Goal: Task Accomplishment & Management: Complete application form

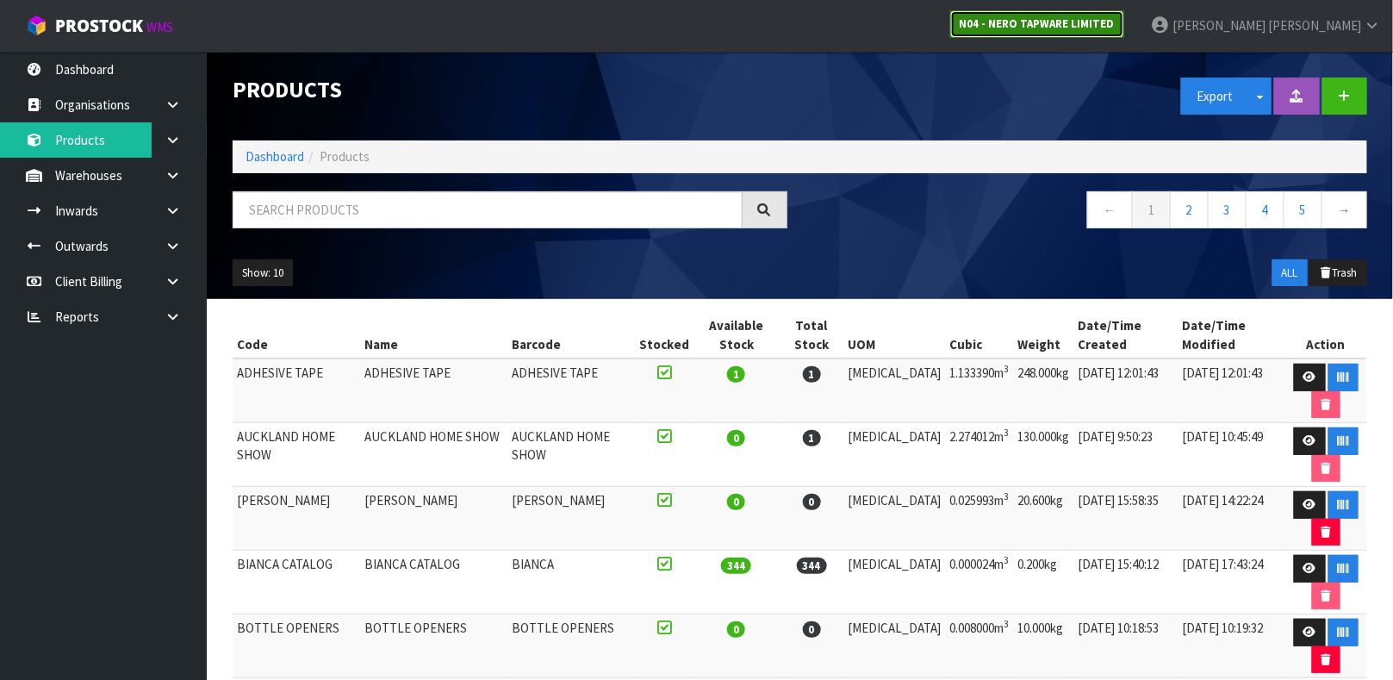
click at [1115, 20] on strong "N04 - NERO TAPWARE LIMITED" at bounding box center [1037, 23] width 155 height 15
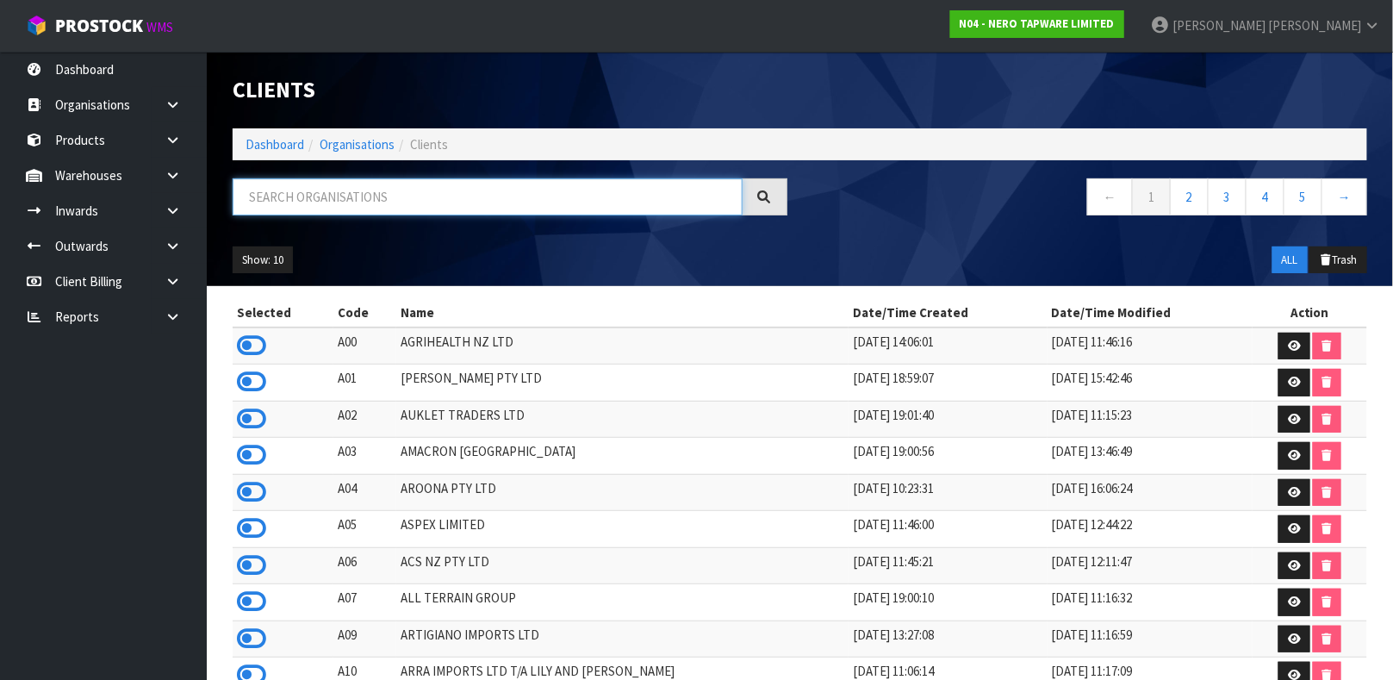
click at [378, 191] on input "text" at bounding box center [488, 196] width 510 height 37
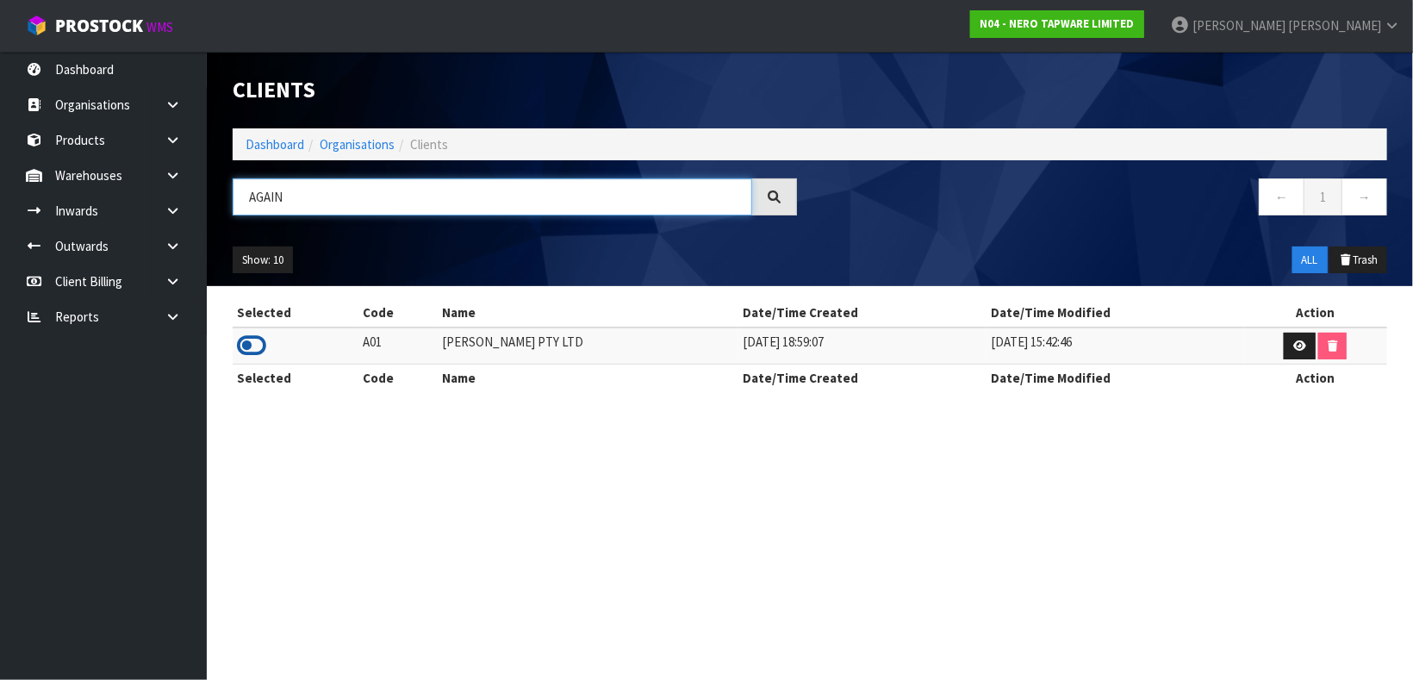
type input "AGAIN"
click at [256, 339] on icon at bounding box center [251, 346] width 29 height 26
click at [170, 162] on link at bounding box center [179, 175] width 55 height 35
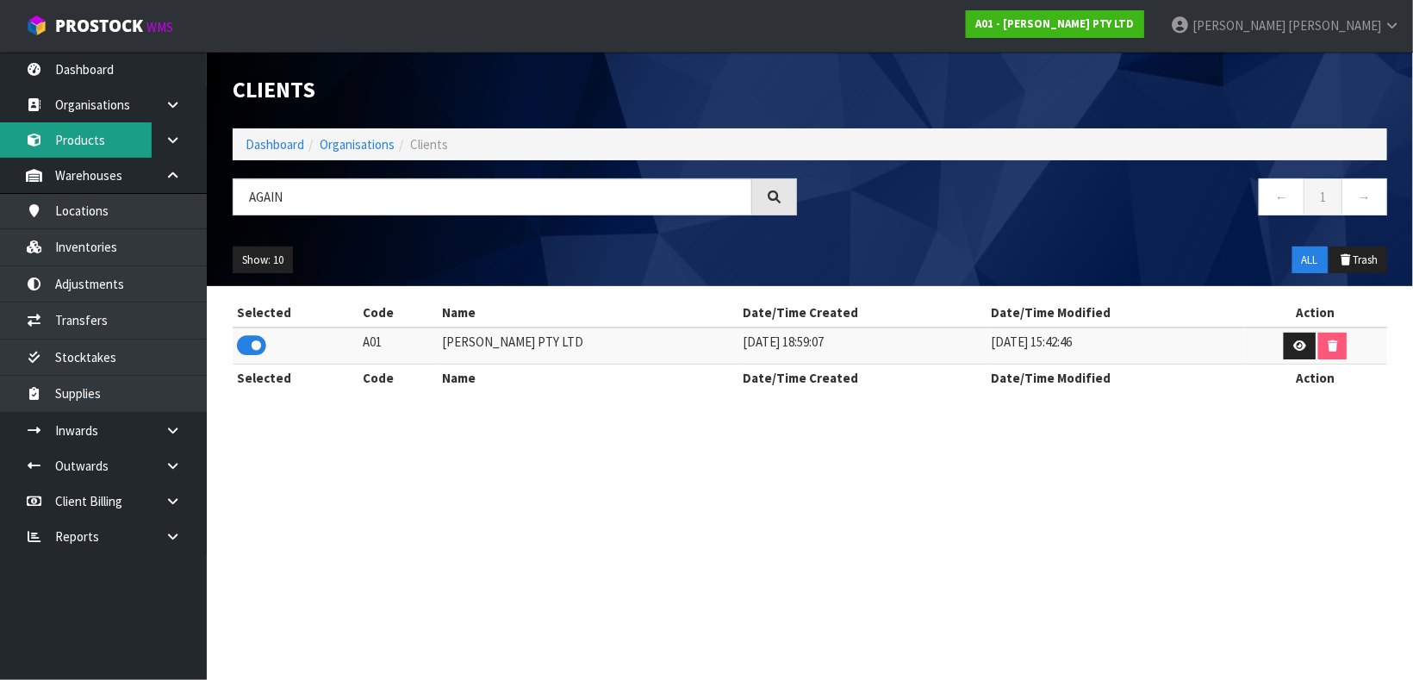
click at [109, 140] on link "Products" at bounding box center [103, 139] width 207 height 35
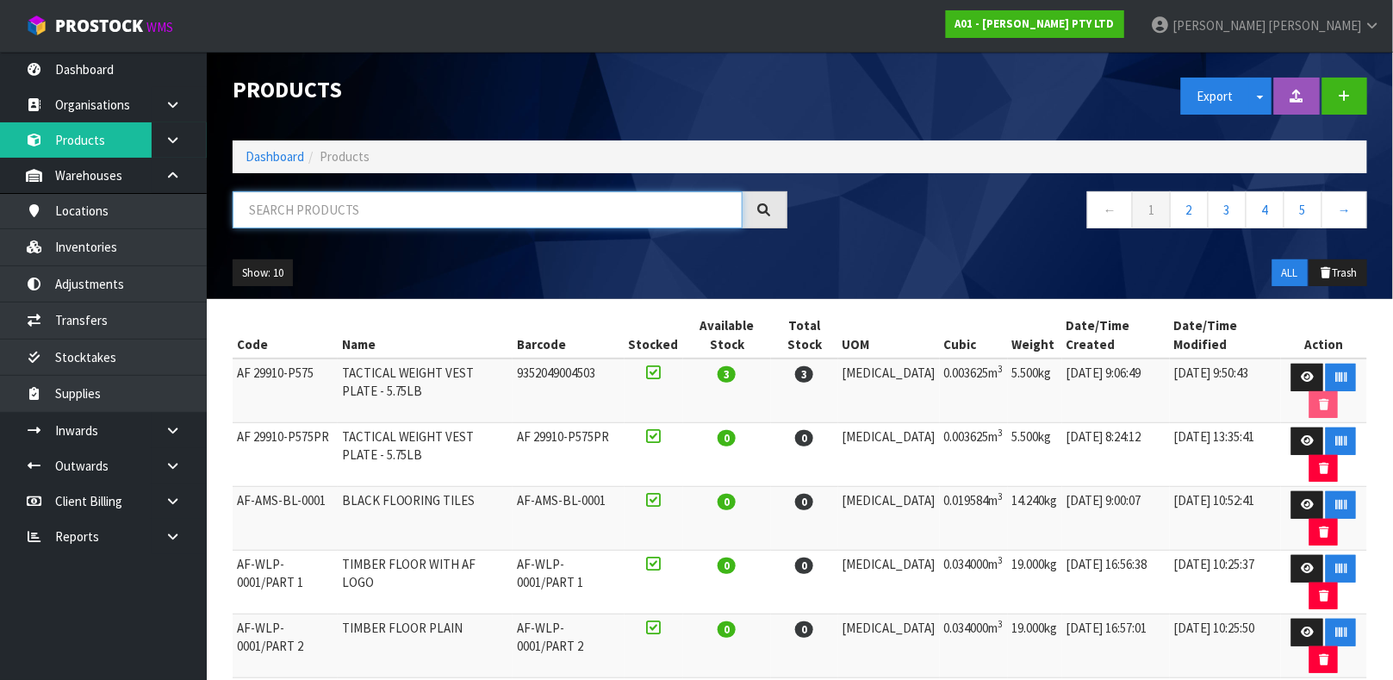
click at [334, 202] on input "text" at bounding box center [488, 209] width 510 height 37
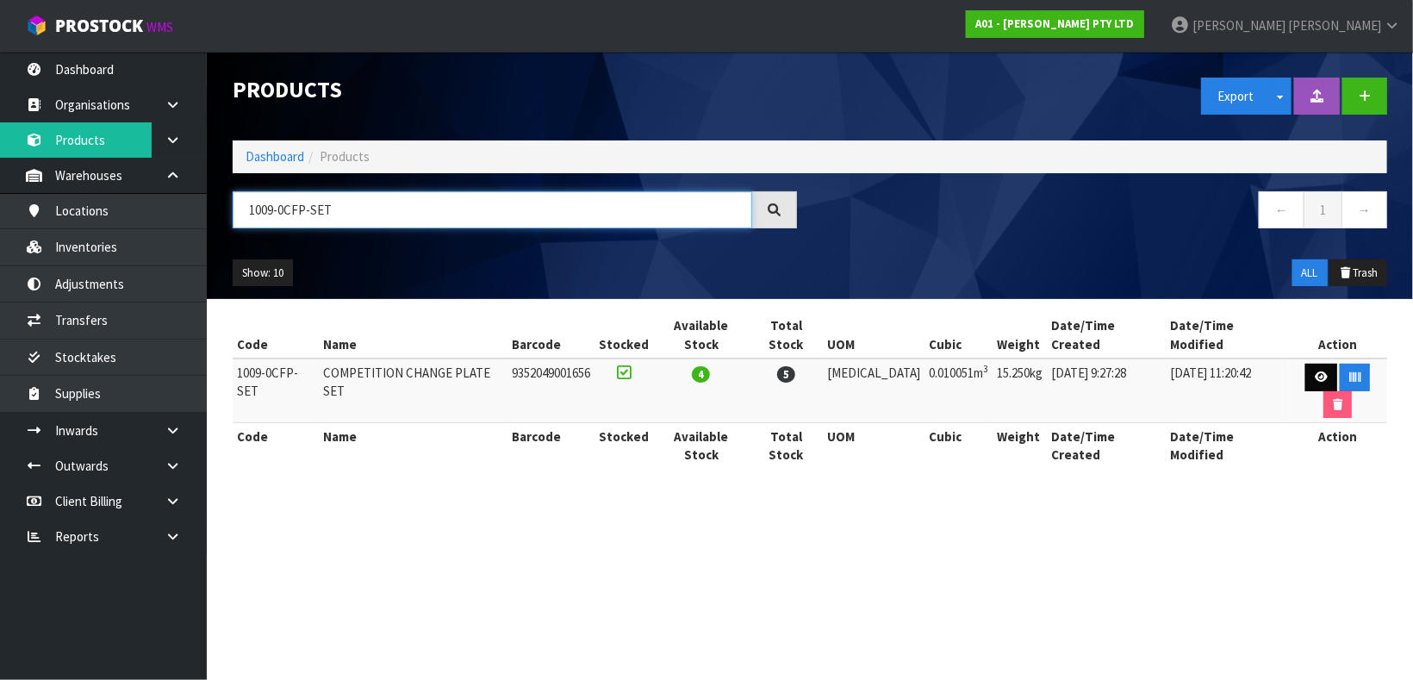
type input "1009-0CFP-SET"
click at [1305, 364] on link at bounding box center [1321, 378] width 32 height 28
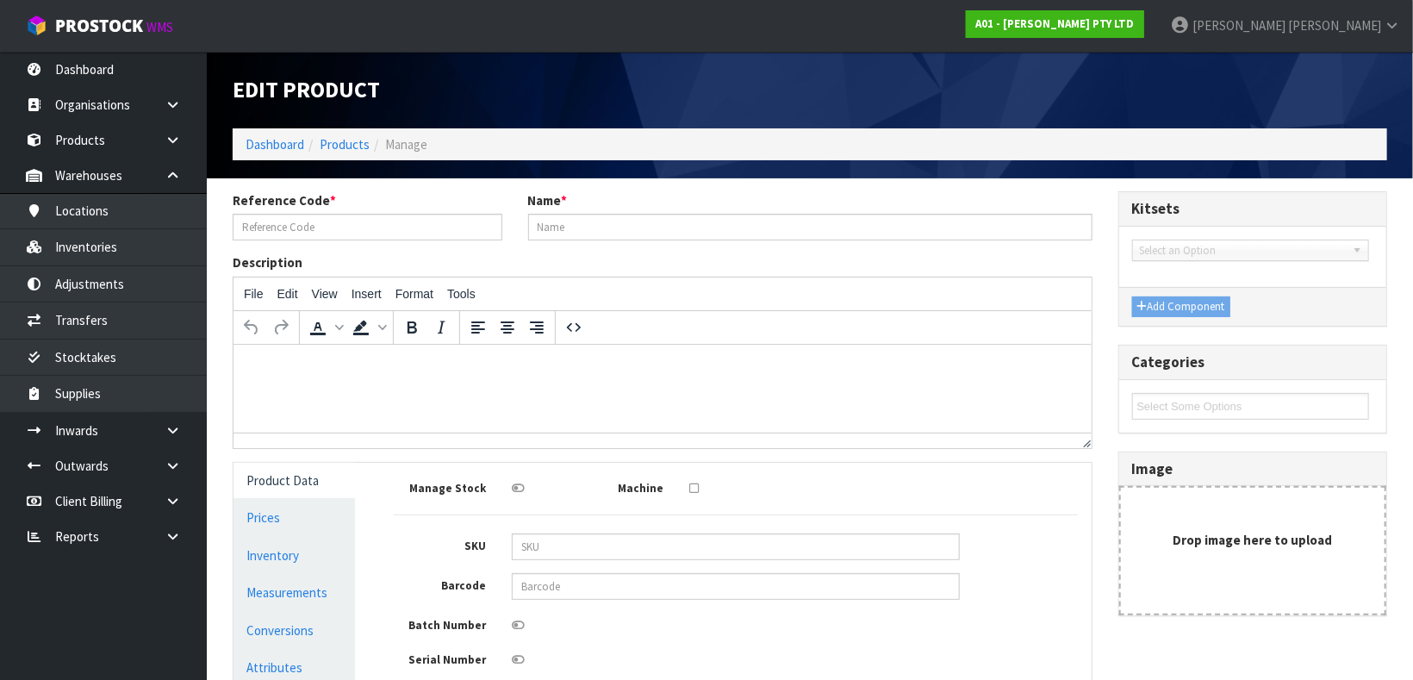
type input "1009-0CFP-SET"
type input "COMPETITION CHANGE PLATE SET"
type input "9352049001656"
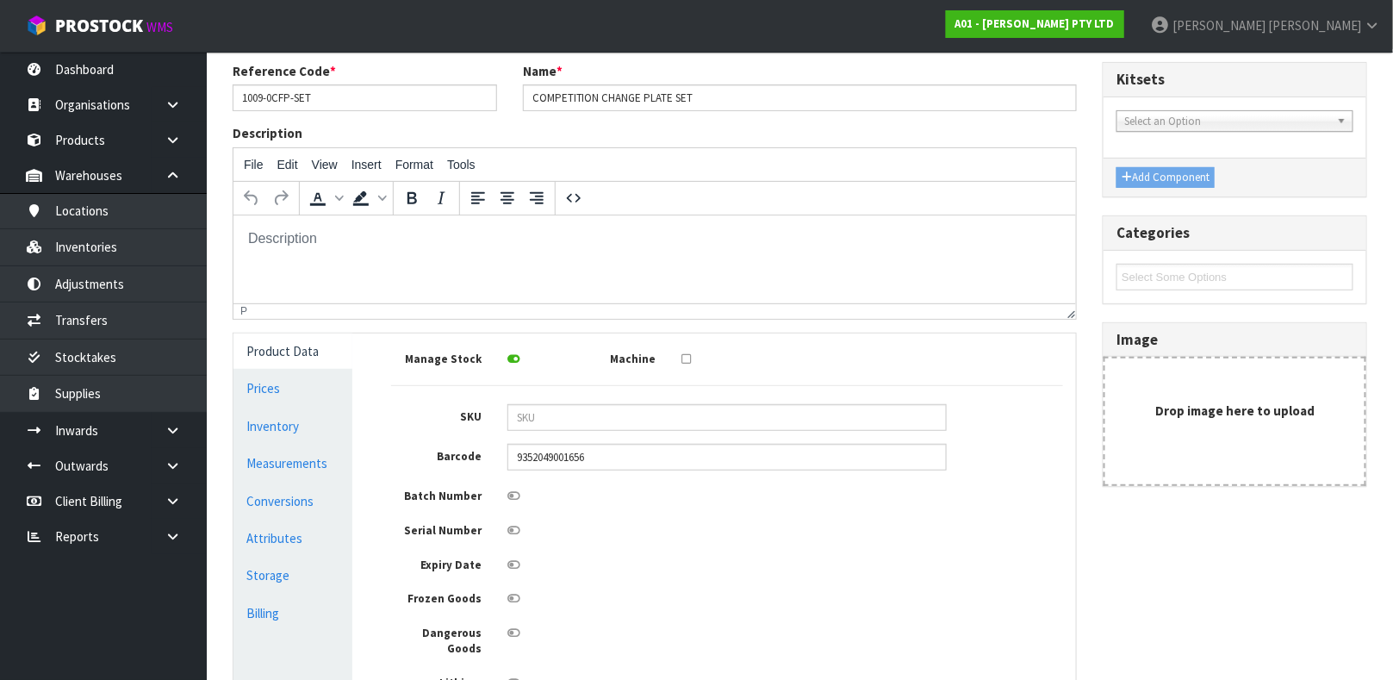
scroll to position [308, 0]
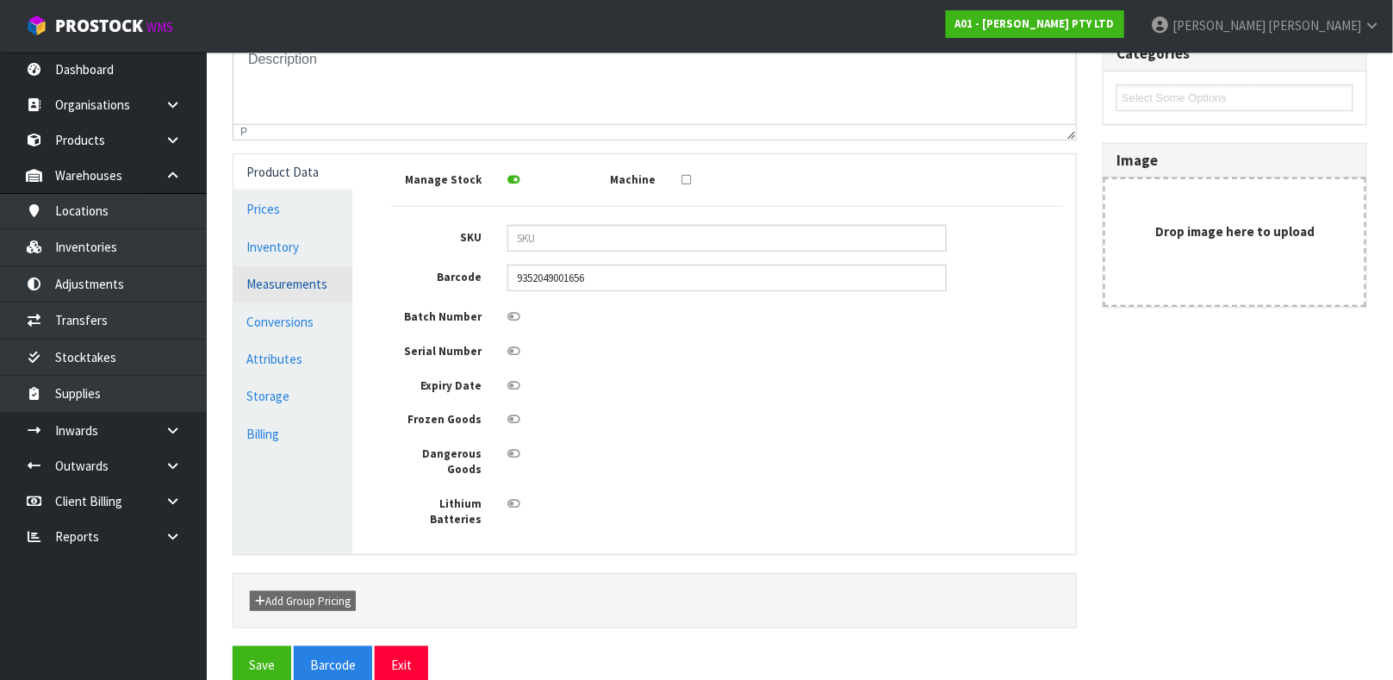
click at [288, 279] on link "Measurements" at bounding box center [292, 283] width 119 height 35
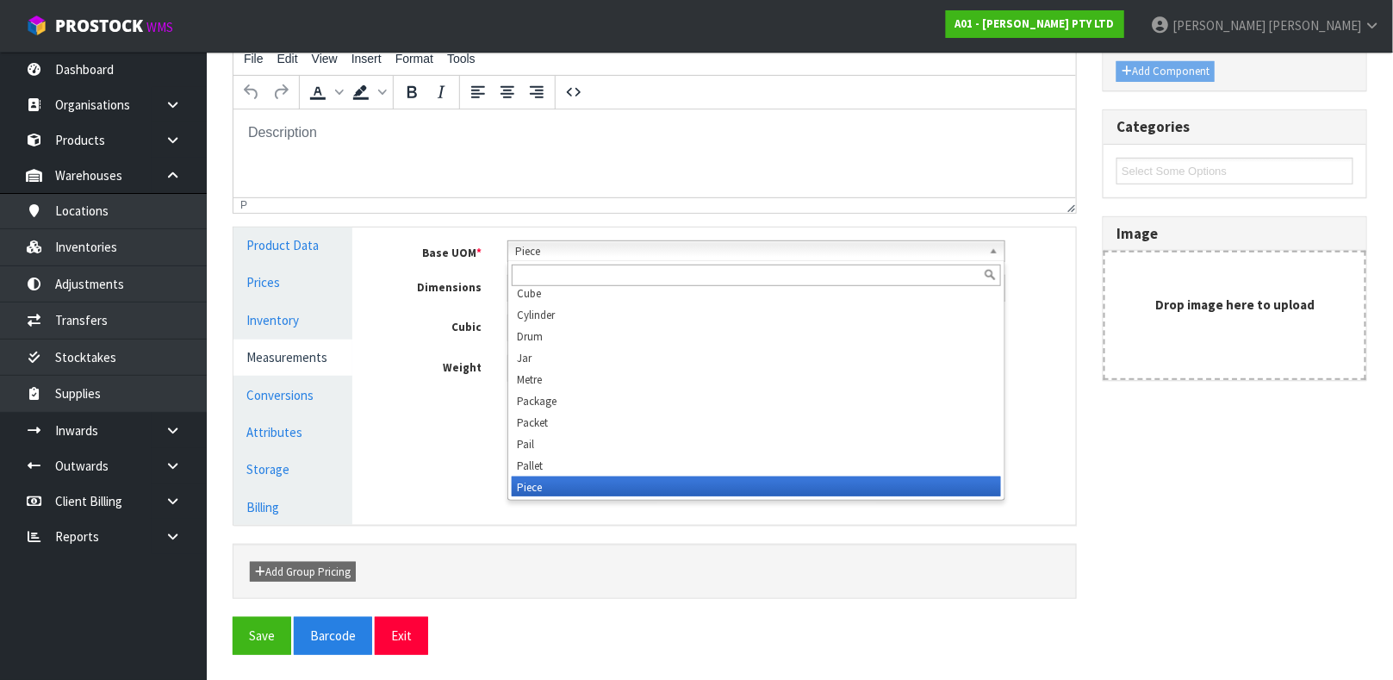
click at [623, 250] on span "Piece" at bounding box center [748, 251] width 467 height 21
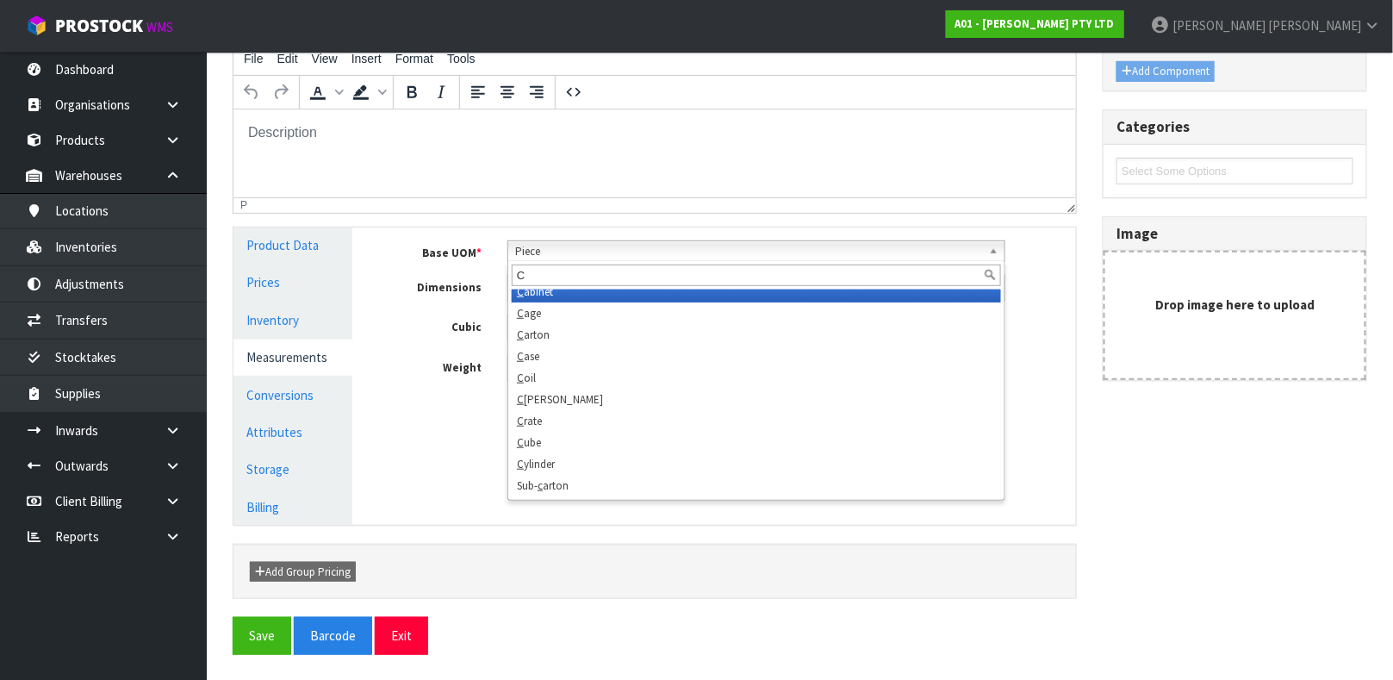
scroll to position [0, 0]
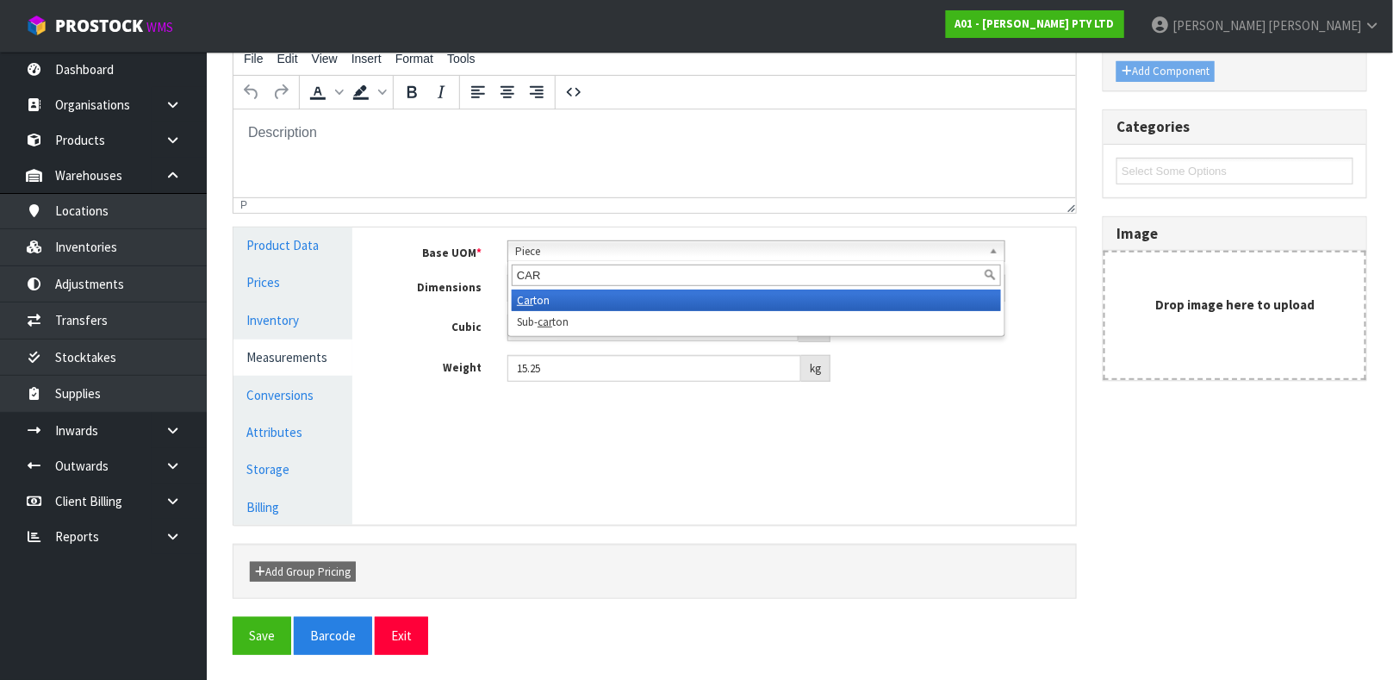
type input "CAR"
click at [577, 300] on li "Car ton" at bounding box center [756, 300] width 489 height 22
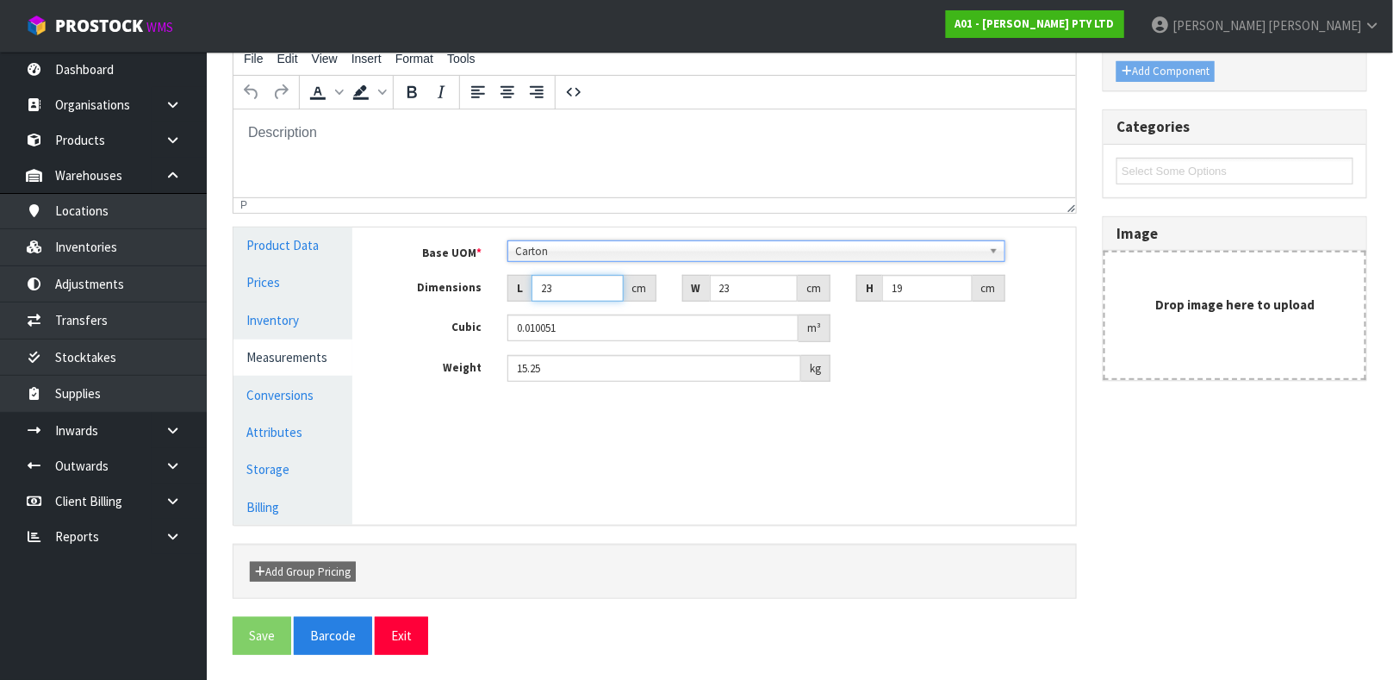
click at [575, 290] on input "23" at bounding box center [578, 288] width 92 height 27
type input "2"
type input "0.000874"
type input "0.000001"
type input "2"
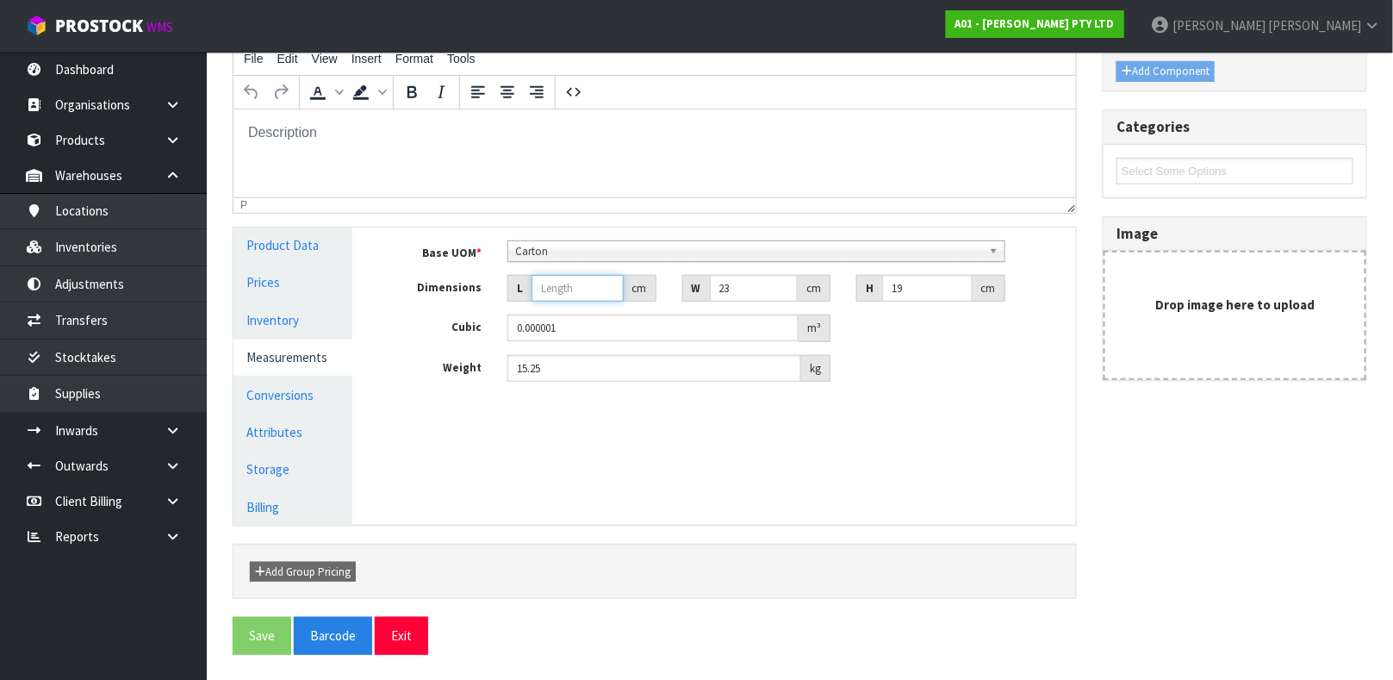
type input "0.000874"
type input "21"
type input "0.009177"
type input "21"
type input "2"
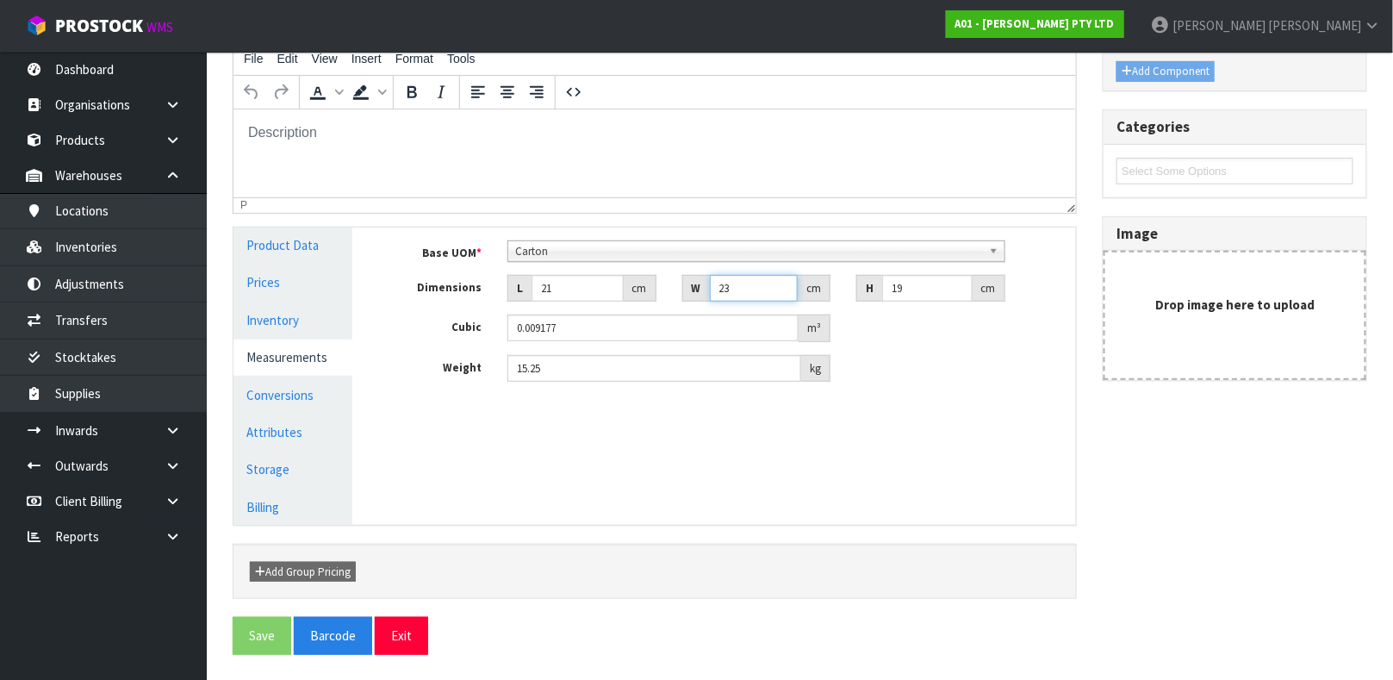
type input "0.000798"
type input "20"
type input "0.00798"
type input "20"
type input "1"
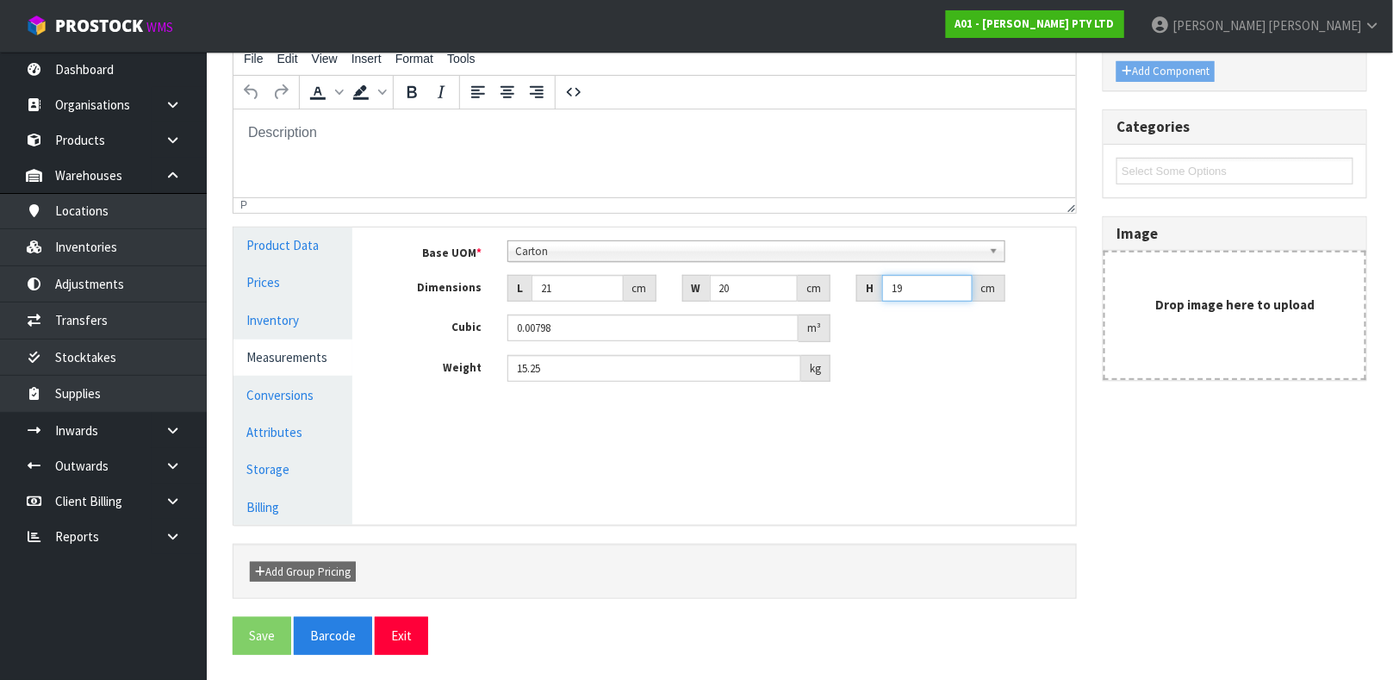
type input "0.00042"
type input "17"
type input "0.00714"
type input "17"
click at [572, 368] on input "15.25" at bounding box center [654, 368] width 294 height 27
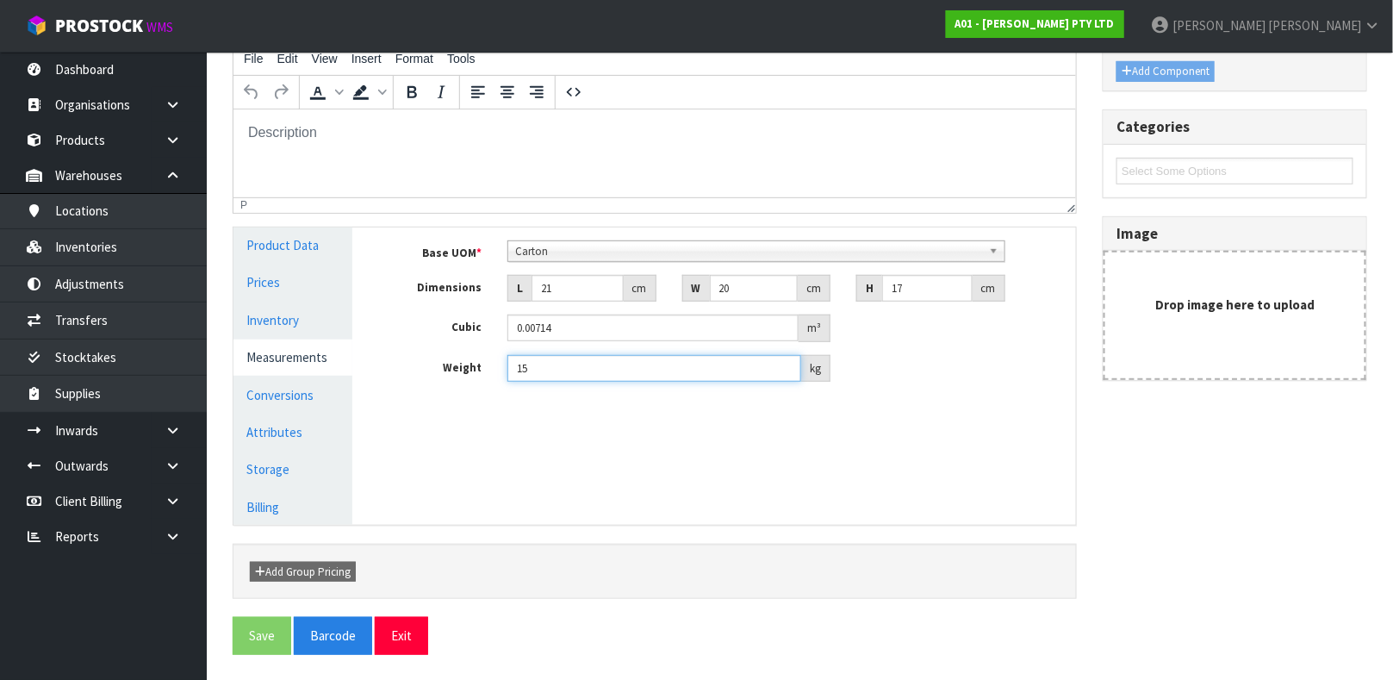
type input "1"
click at [591, 429] on div "Manage Stock Machine SKU Barcode 9352049001656 Batch Number Serial Number Expir…" at bounding box center [727, 375] width 724 height 297
click at [261, 382] on link "Conversions" at bounding box center [292, 394] width 119 height 35
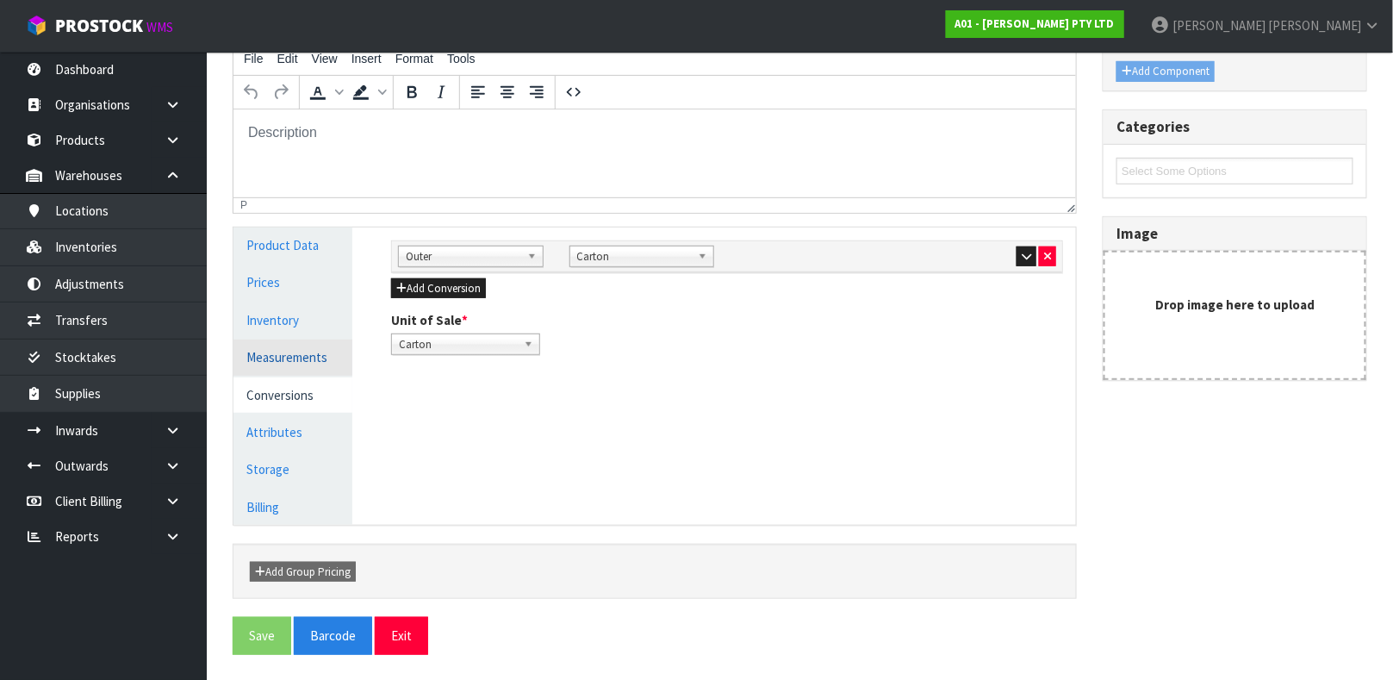
click at [272, 361] on link "Measurements" at bounding box center [292, 356] width 119 height 35
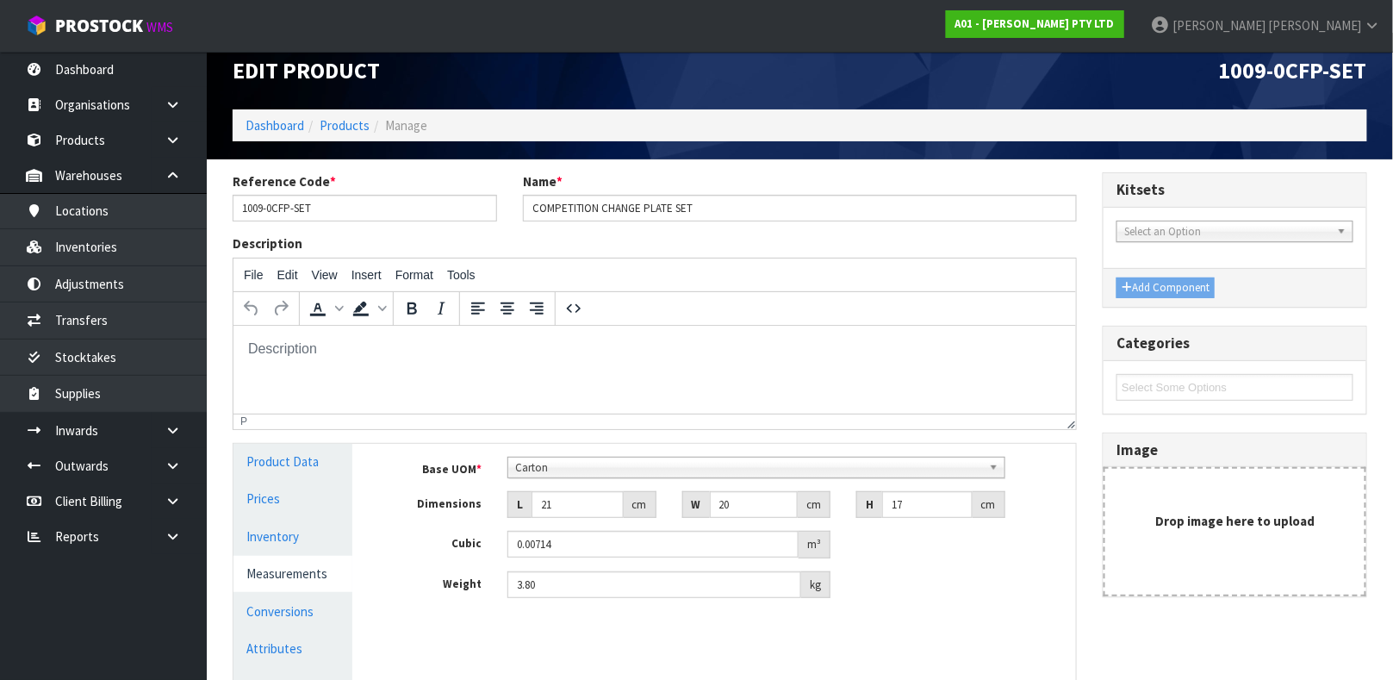
scroll to position [20, 0]
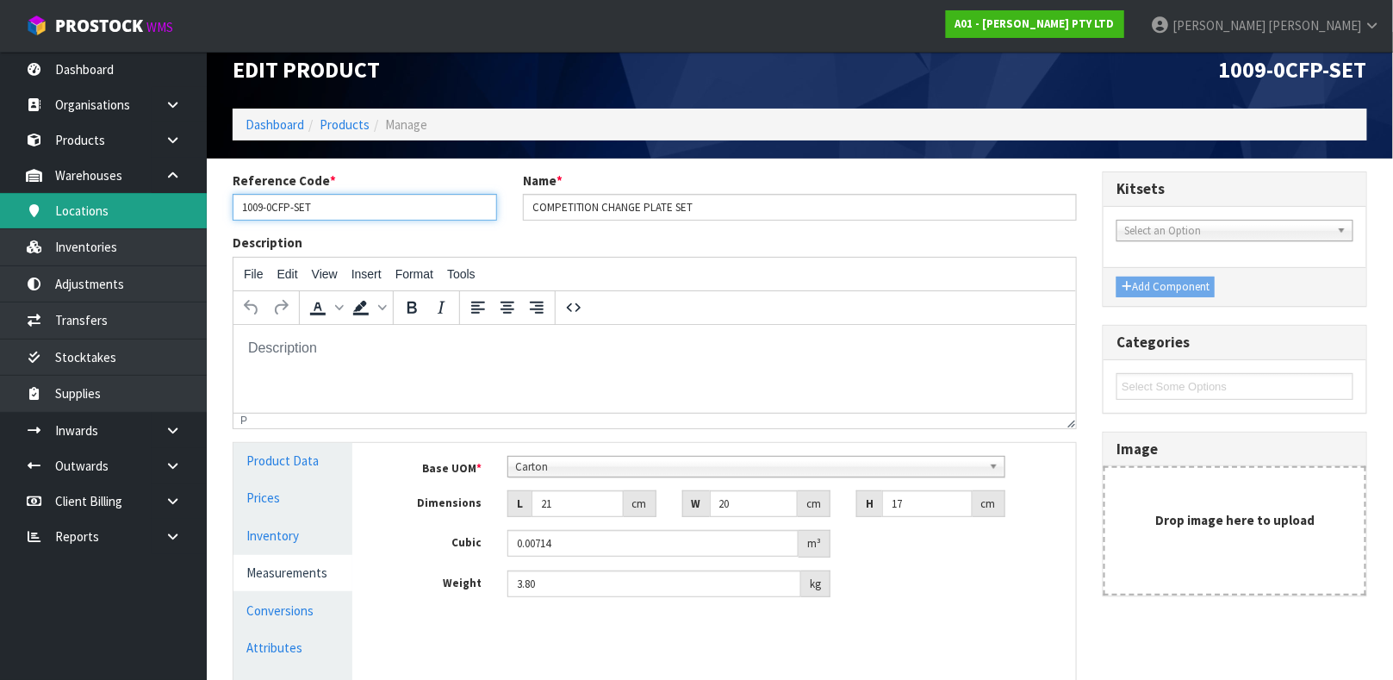
drag, startPoint x: 337, startPoint y: 201, endPoint x: 149, endPoint y: 207, distance: 187.9
click at [149, 207] on body "Toggle navigation ProStock WMS A01 - AGAIN FASTER PTY LTD James Luff Logout Das…" at bounding box center [696, 320] width 1393 height 680
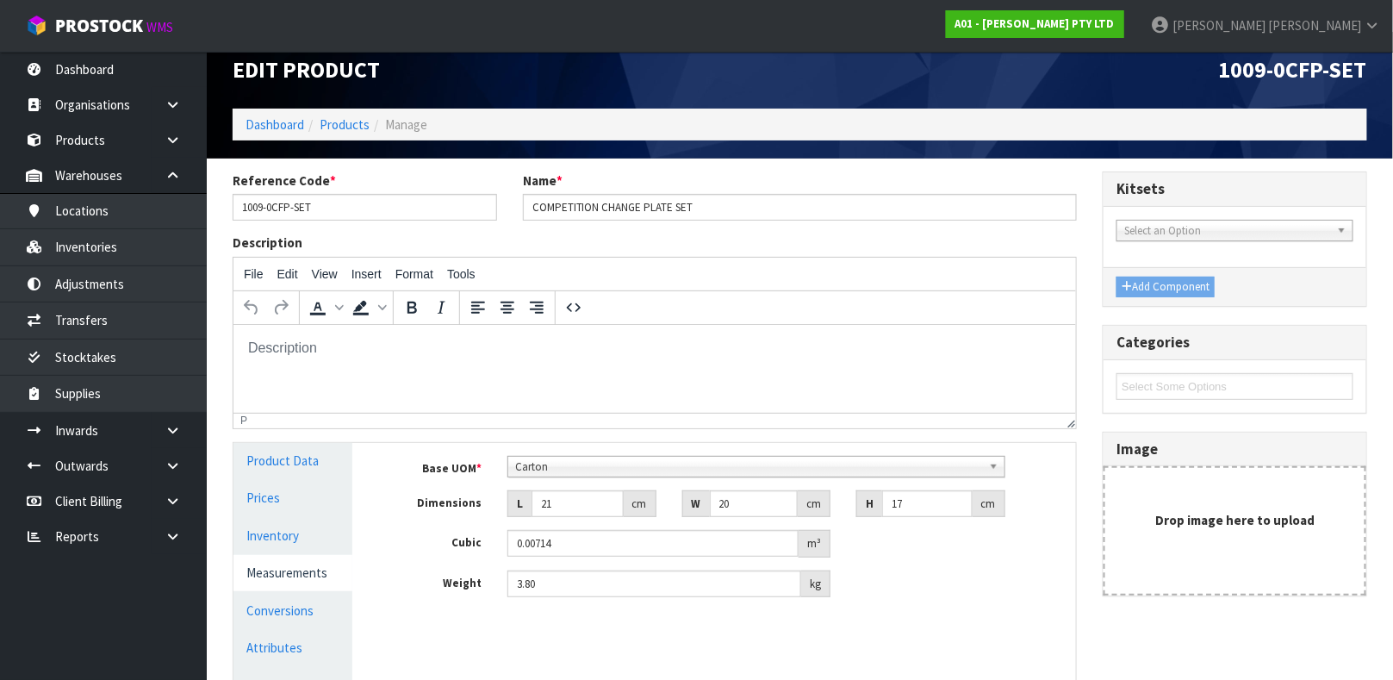
click at [554, 370] on html at bounding box center [654, 347] width 843 height 47
click at [350, 121] on link "Products" at bounding box center [345, 124] width 50 height 16
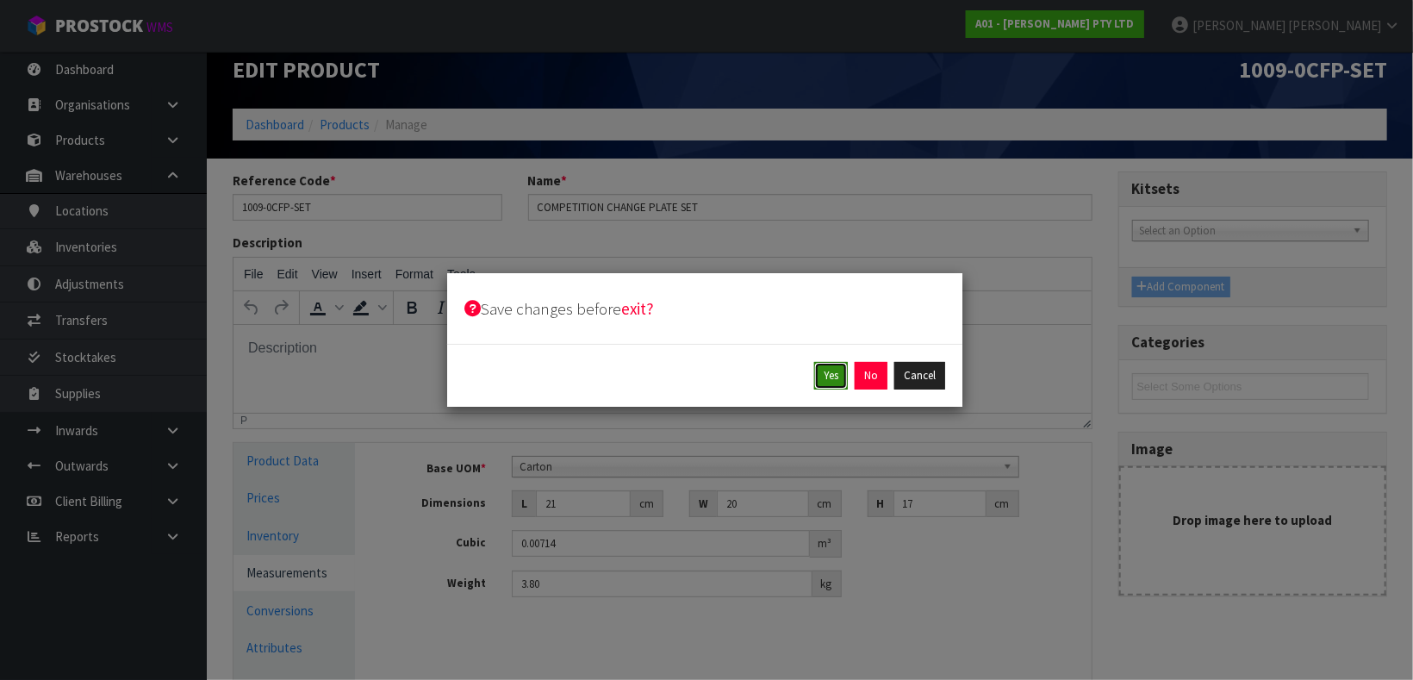
click at [840, 376] on button "Yes" at bounding box center [831, 376] width 34 height 28
click at [856, 375] on button "Yes" at bounding box center [871, 376] width 34 height 28
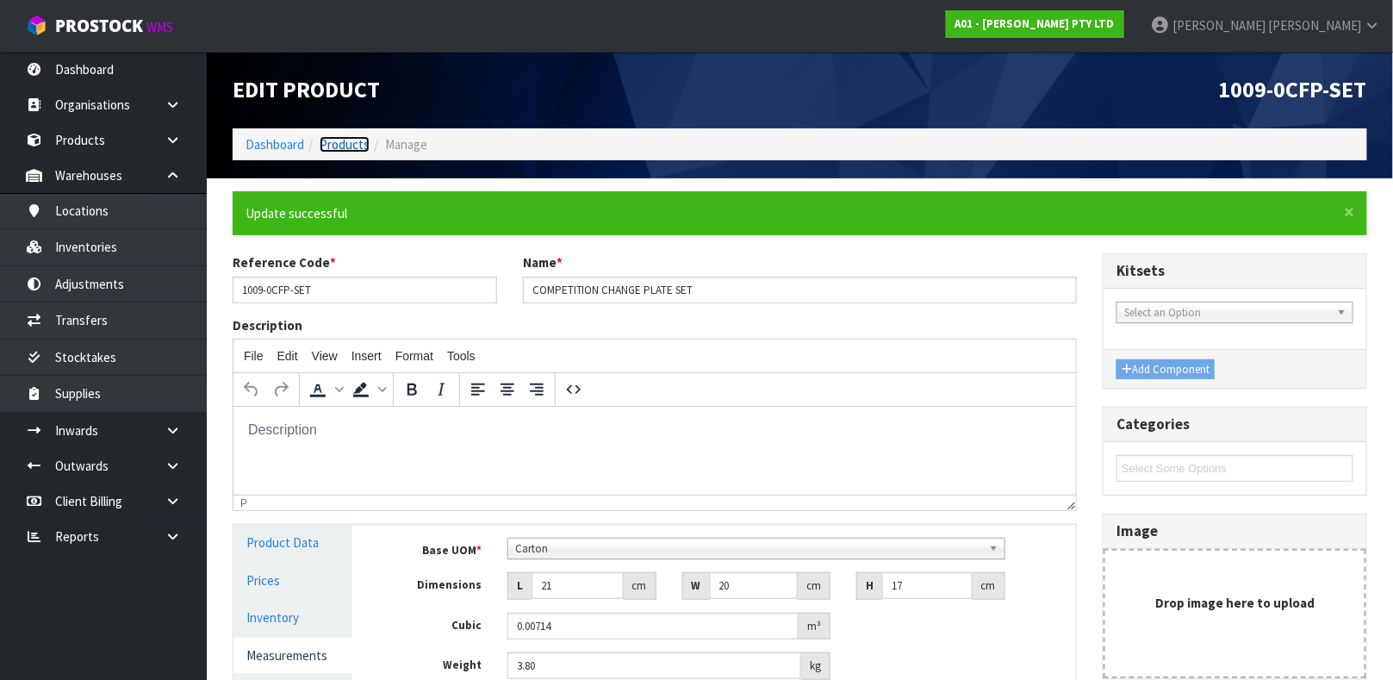
type input "3.8"
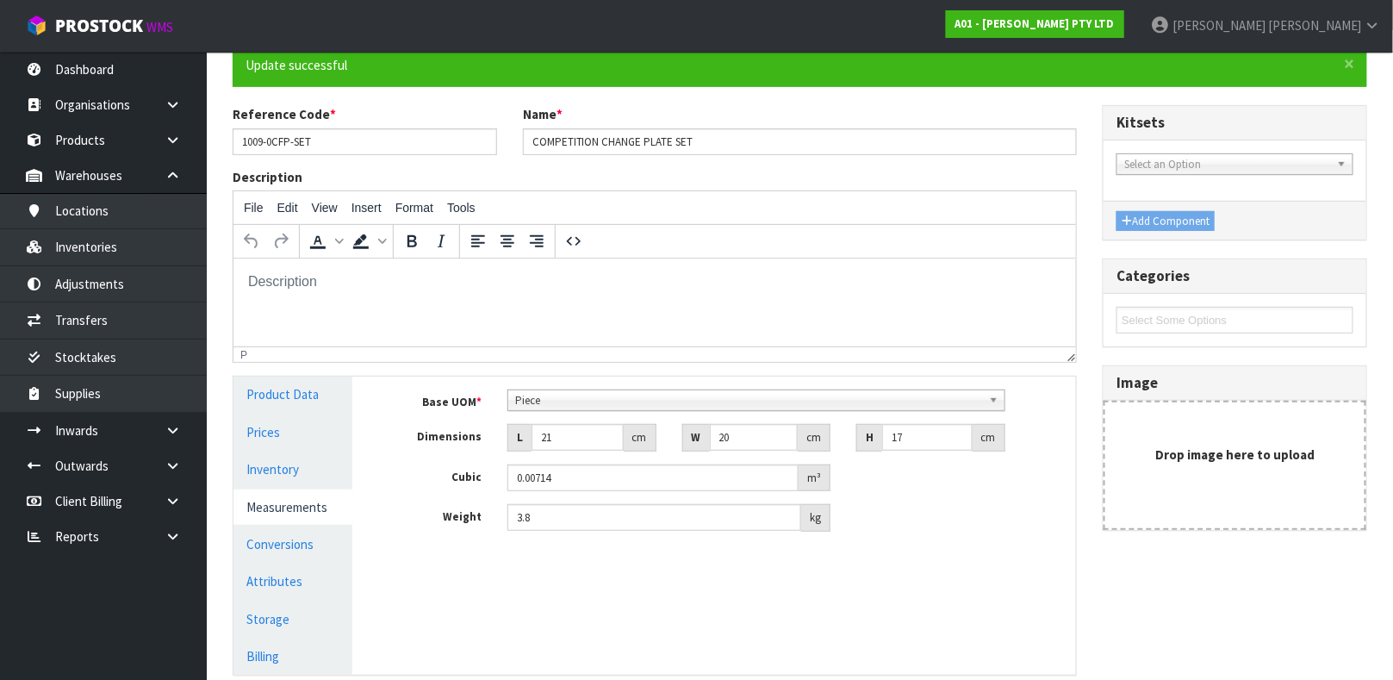
scroll to position [147, 0]
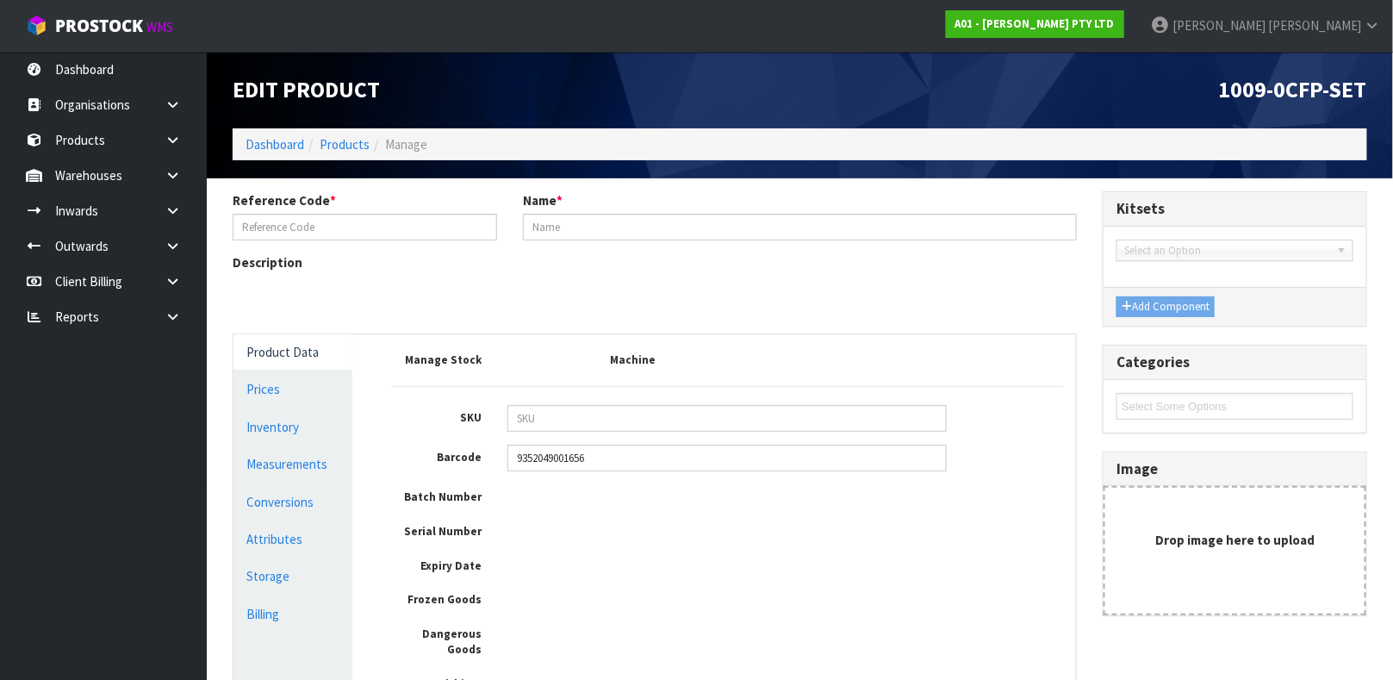
type input "1009-0CFP-SET"
type input "COMPETITION CHANGE PLATE SET"
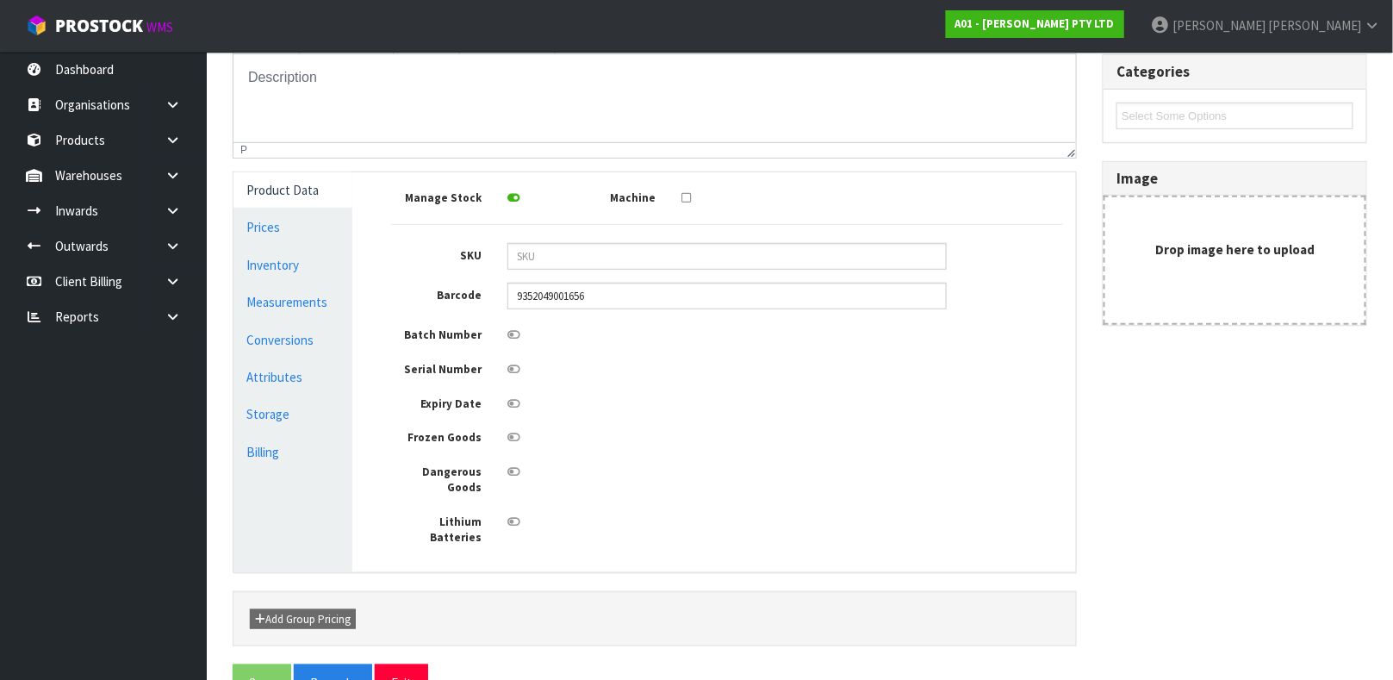
scroll to position [308, 0]
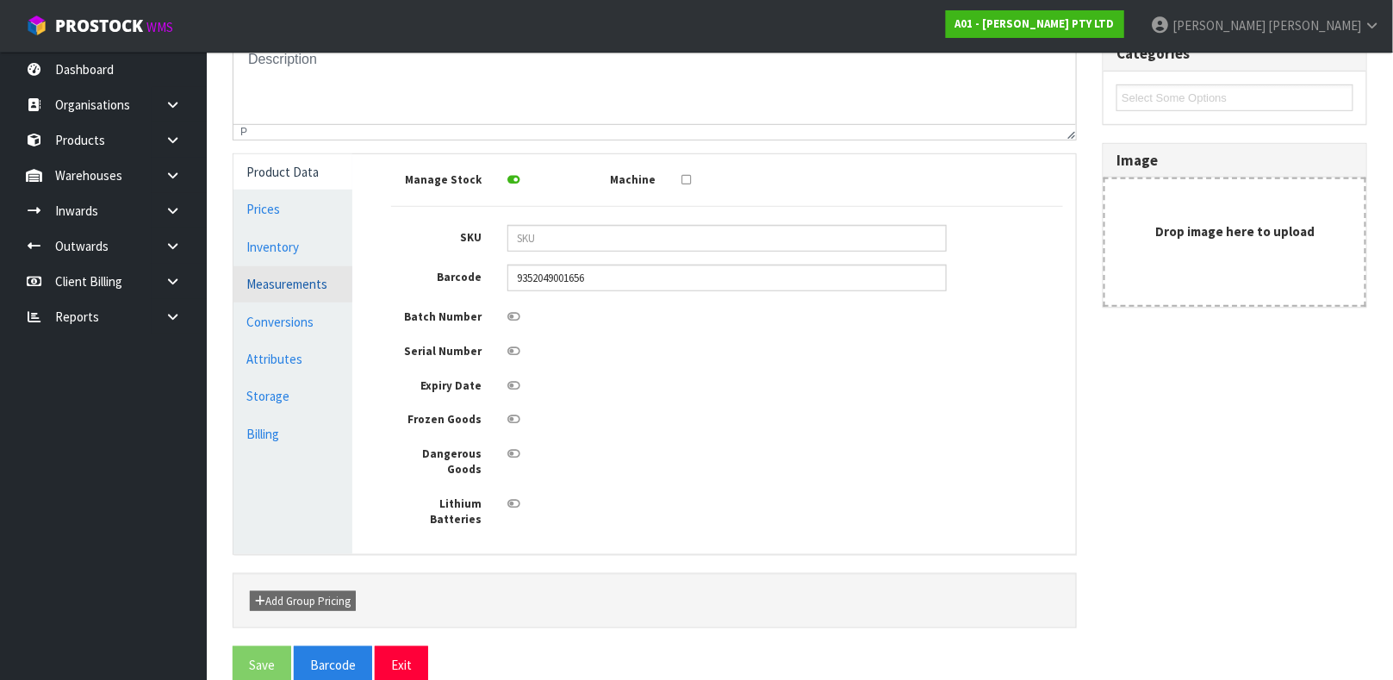
click at [271, 279] on link "Measurements" at bounding box center [292, 283] width 119 height 35
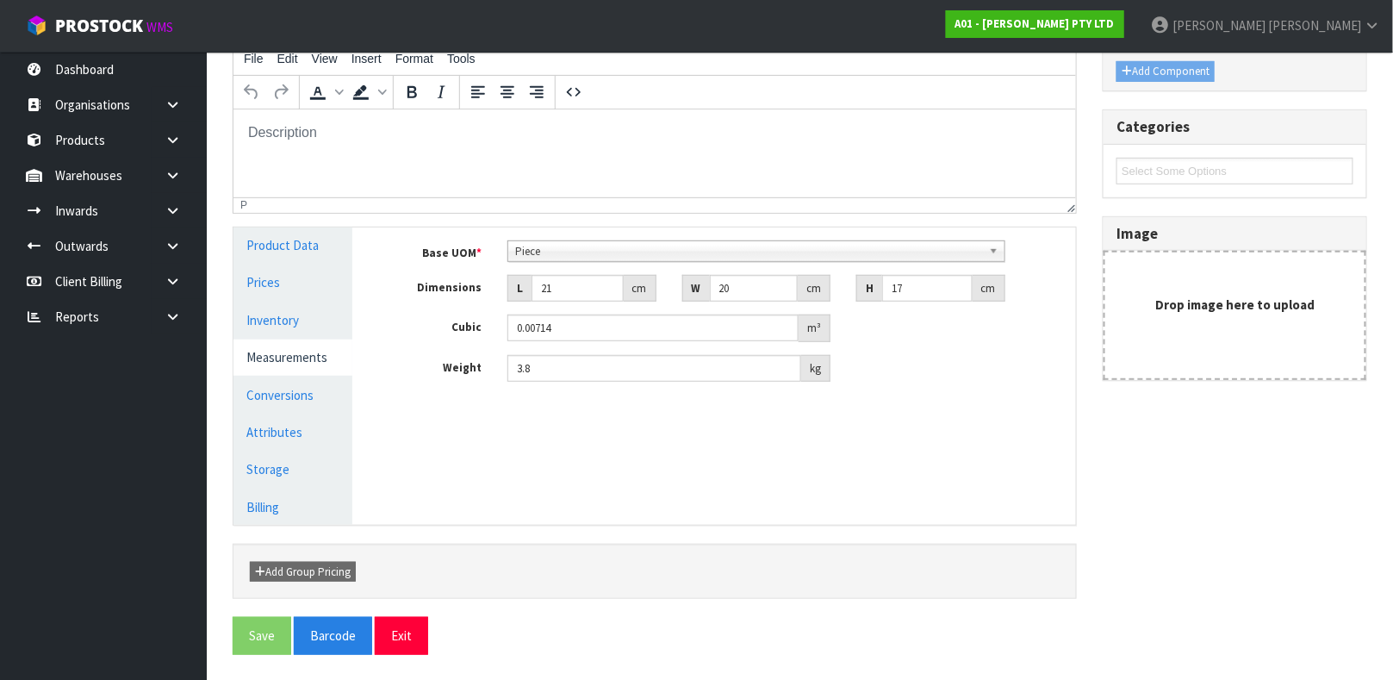
click at [659, 252] on span "Piece" at bounding box center [748, 251] width 467 height 21
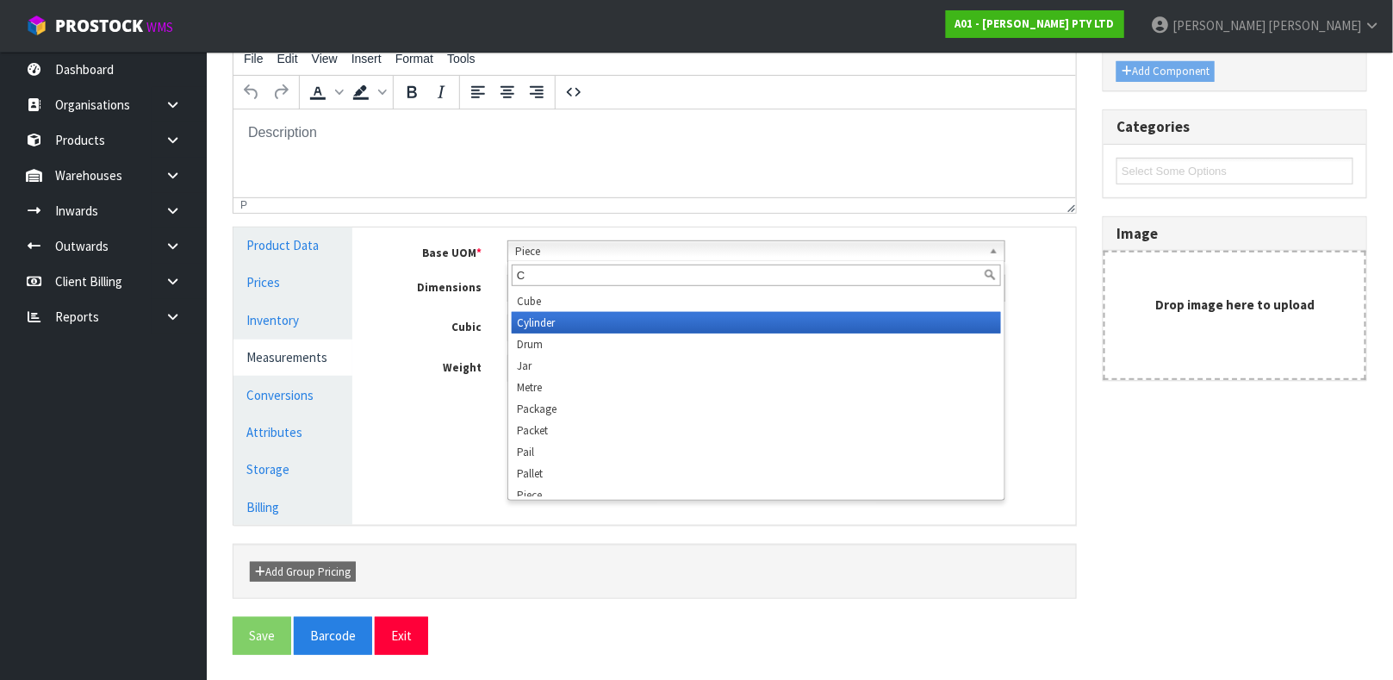
scroll to position [0, 0]
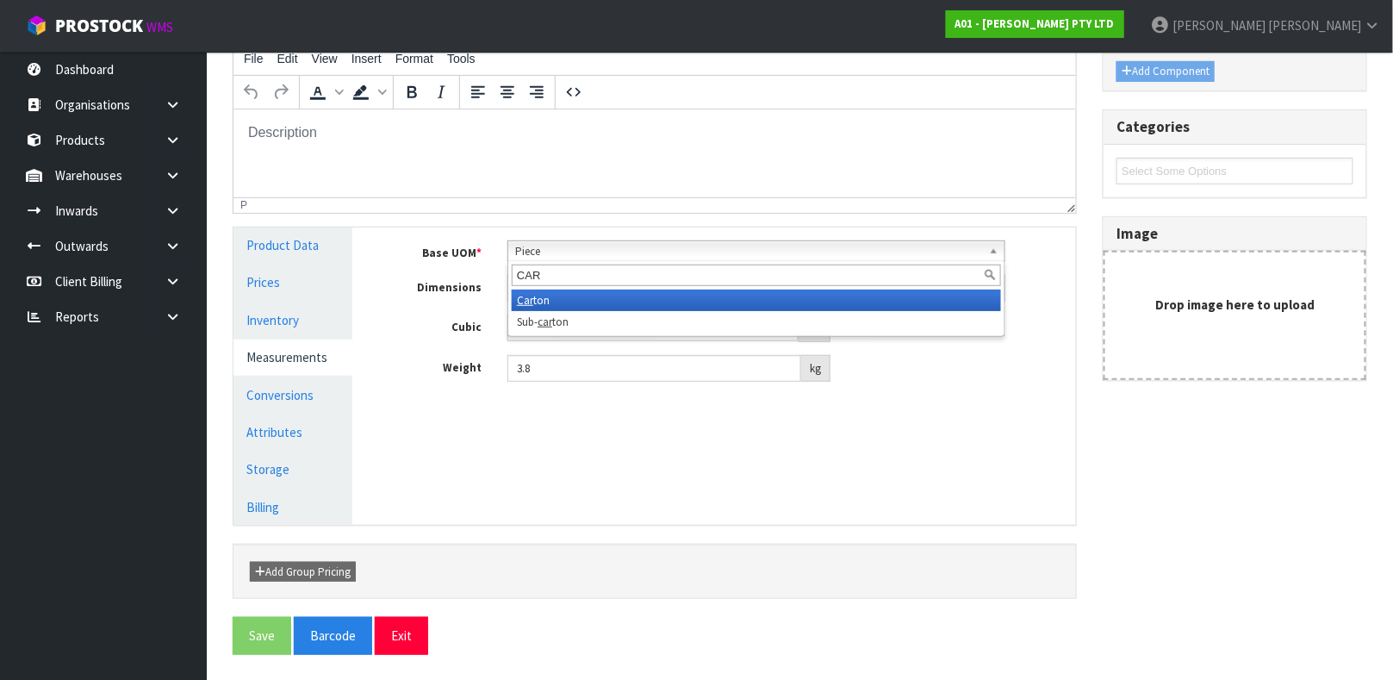
type input "CAR"
click at [568, 297] on li "Car ton" at bounding box center [756, 300] width 489 height 22
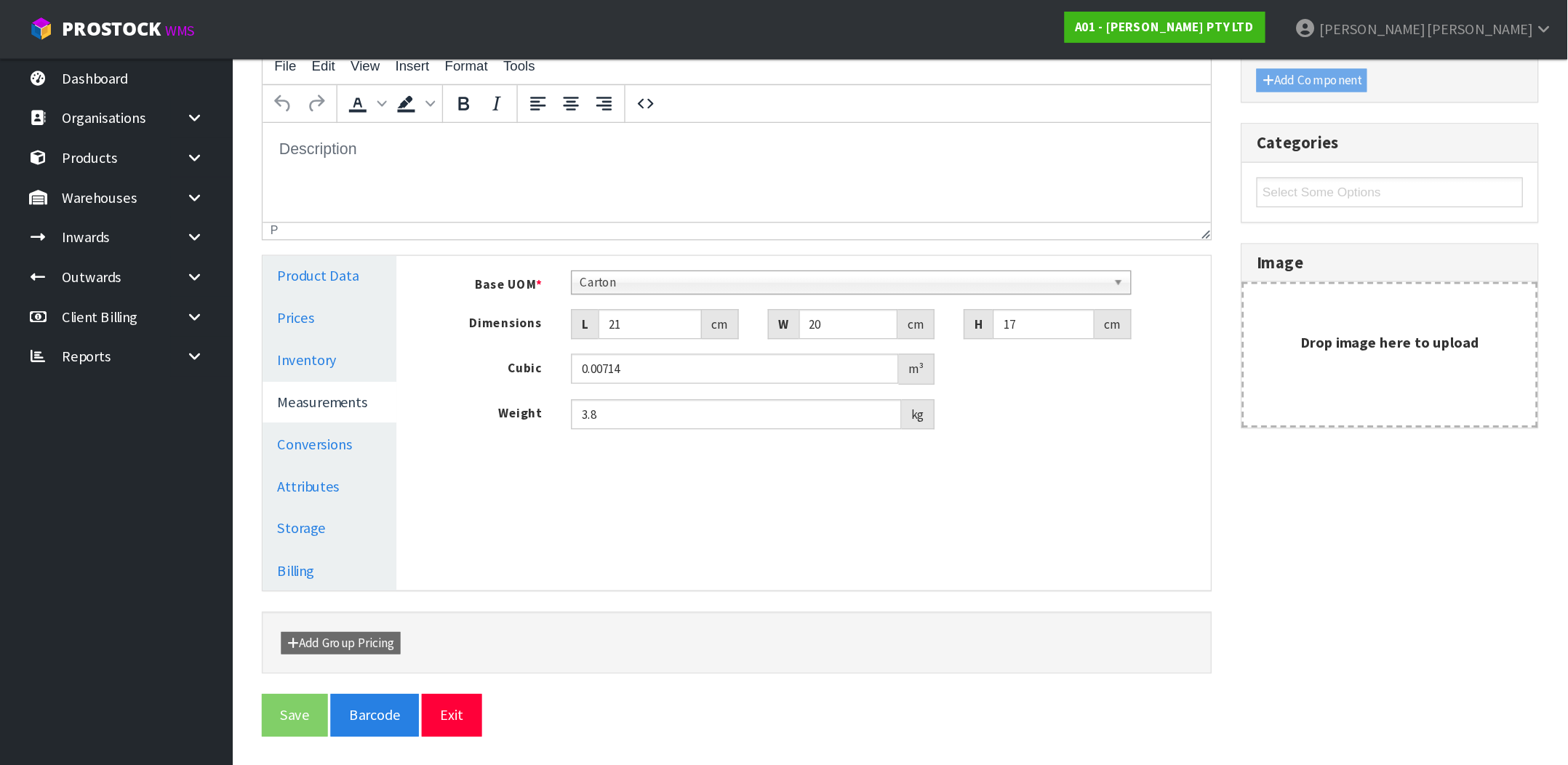
scroll to position [18, 0]
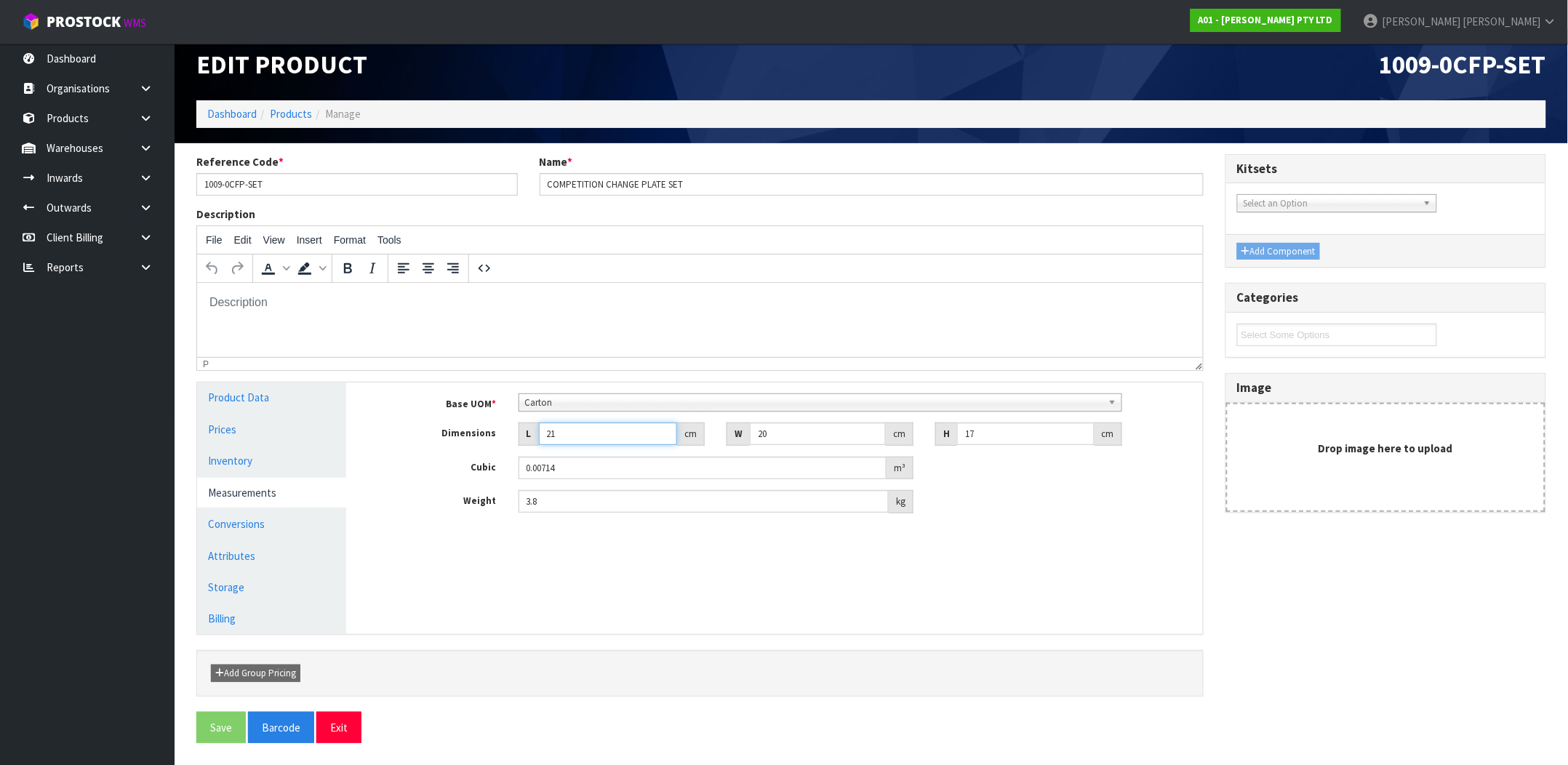
click at [607, 441] on input "21" at bounding box center [608, 434] width 139 height 23
type input "2"
type input "0.00068"
type input "22"
type input "0.00748"
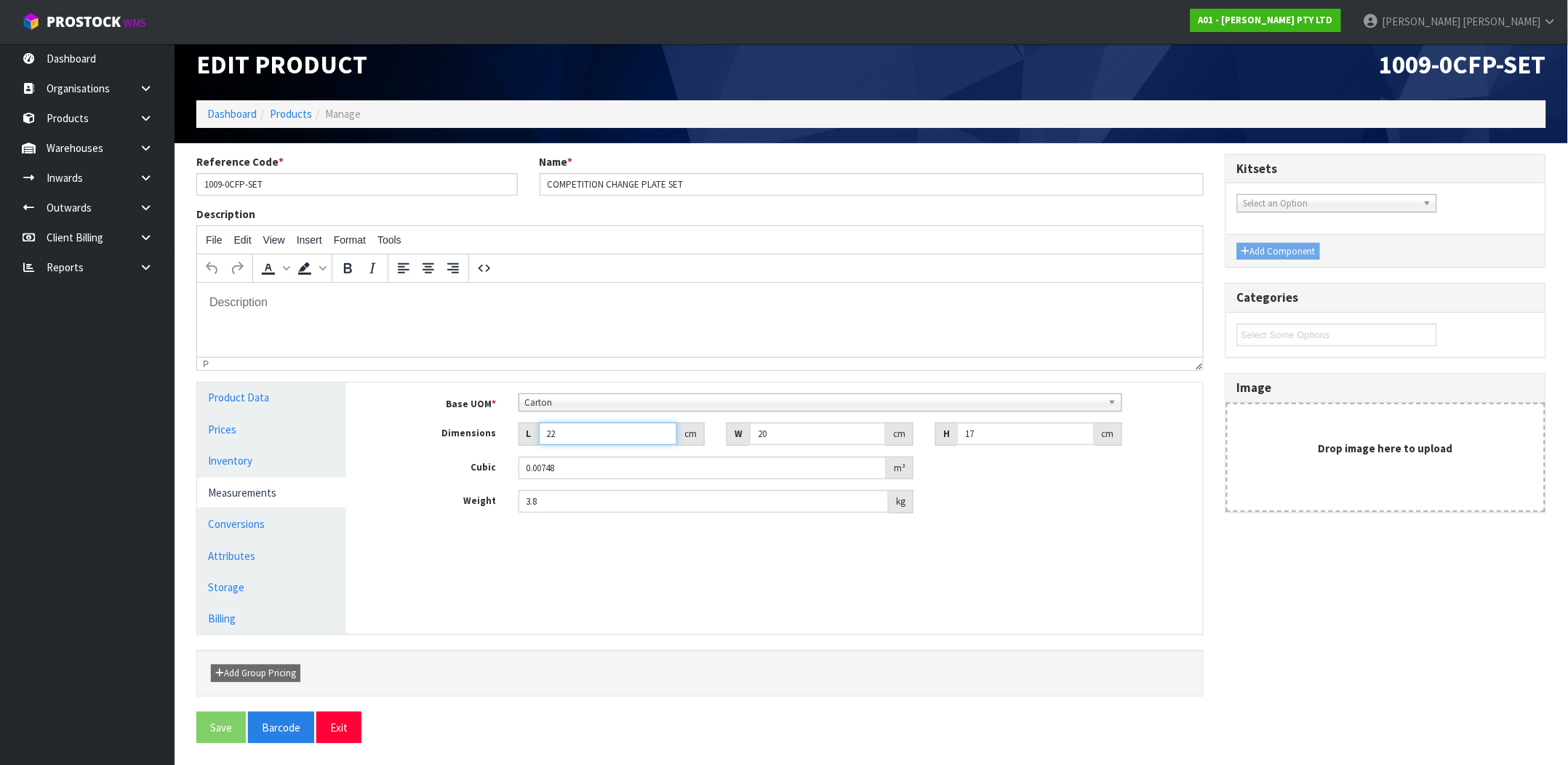
type input "221"
type input "0.07514"
type input "22"
type input "0.00748"
type input "2"
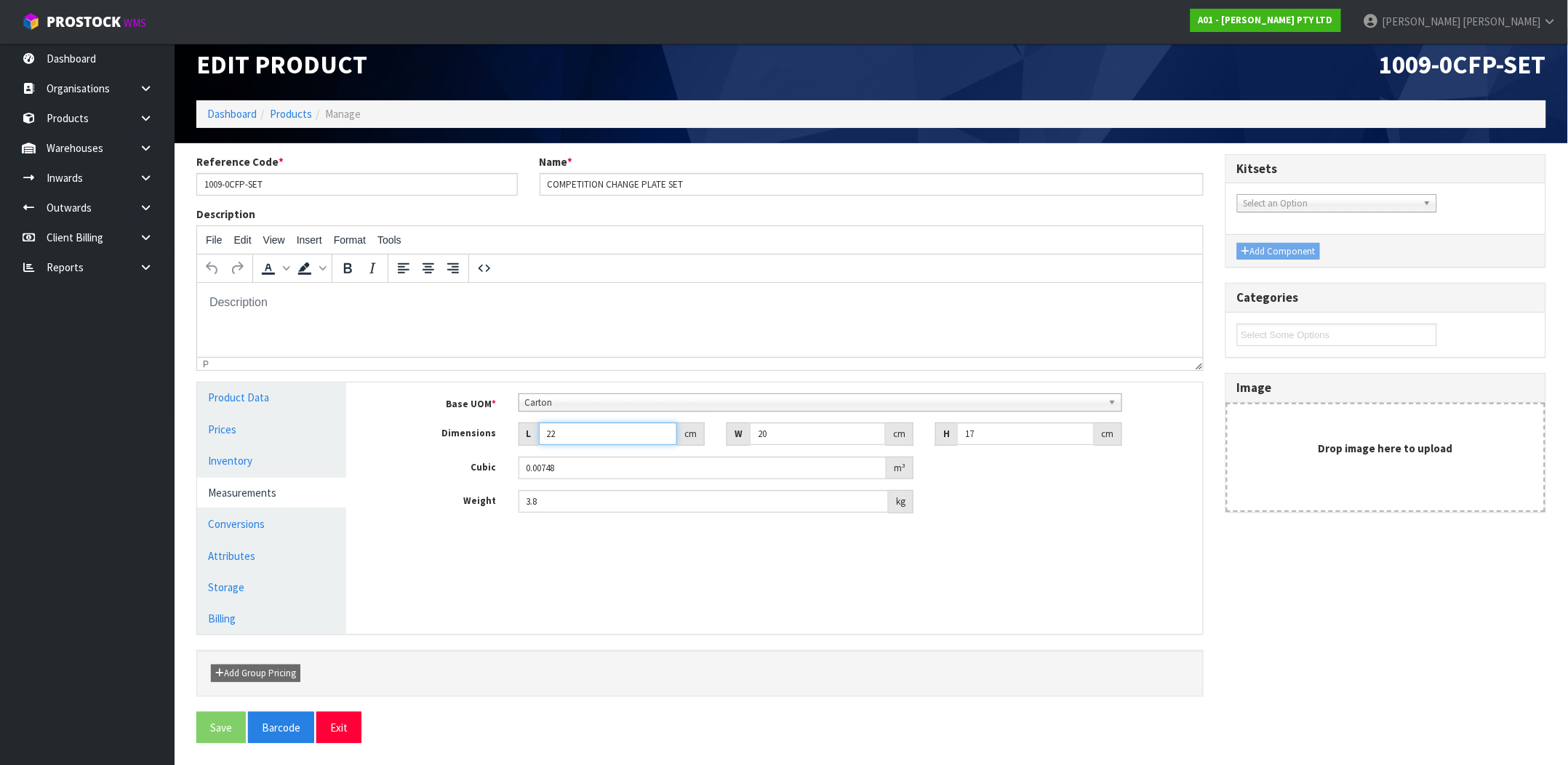
type input "0.00068"
type input "21"
type input "0.00714"
click at [601, 573] on div "Manage Stock Machine SKU Barcode 9352049001656 Batch Number Serial Number Expir…" at bounding box center [785, 507] width 856 height 251
click at [245, 179] on input "1009-0CFP-SET" at bounding box center [357, 184] width 322 height 23
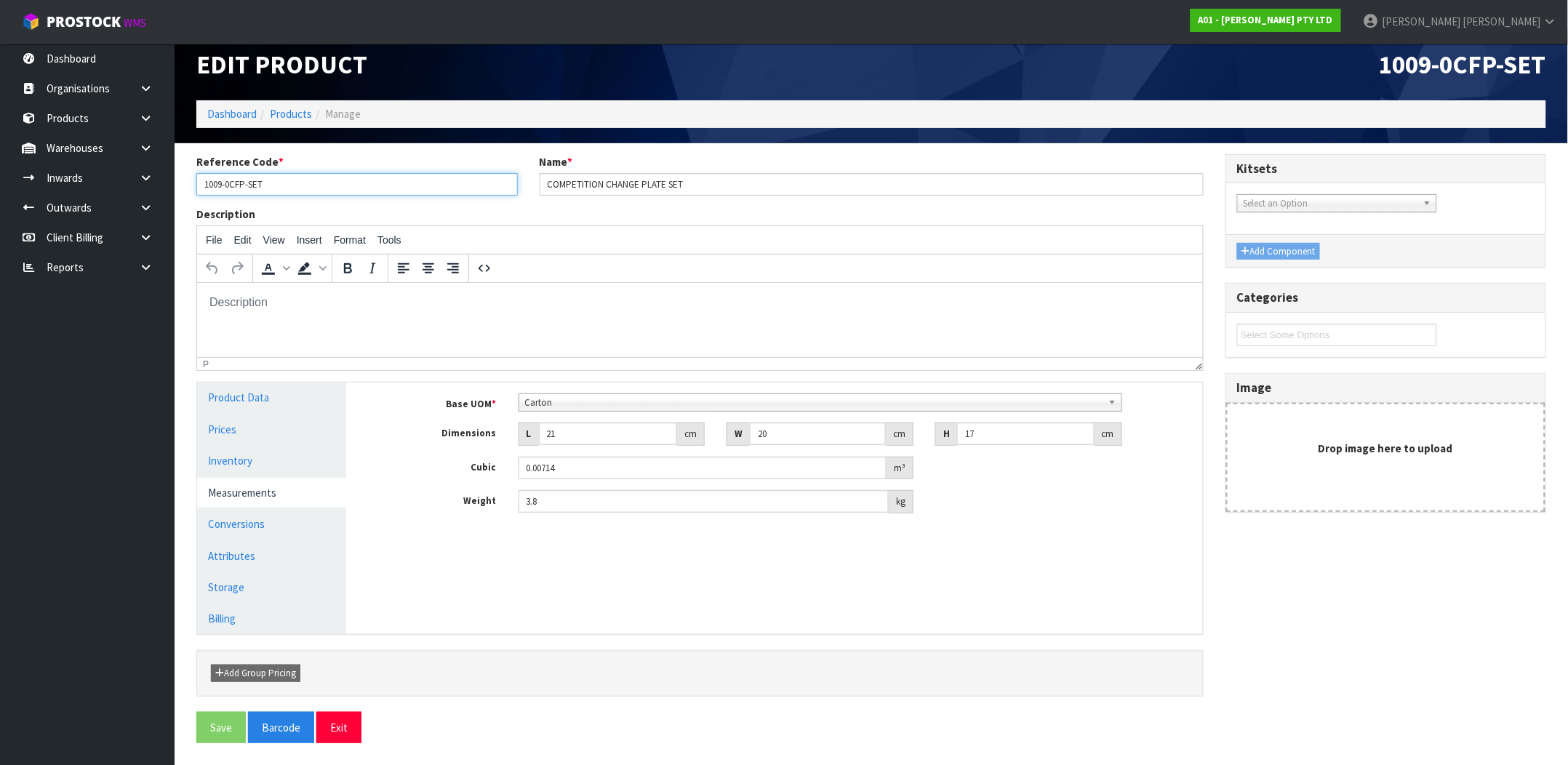
click at [245, 179] on input "1009-0CFP-SET" at bounding box center [357, 184] width 322 height 23
drag, startPoint x: 266, startPoint y: 179, endPoint x: 192, endPoint y: 182, distance: 74.1
click at [192, 182] on div "Reference Code * 1009-0CFP-SET" at bounding box center [357, 175] width 344 height 41
click at [148, 138] on link at bounding box center [151, 148] width 46 height 30
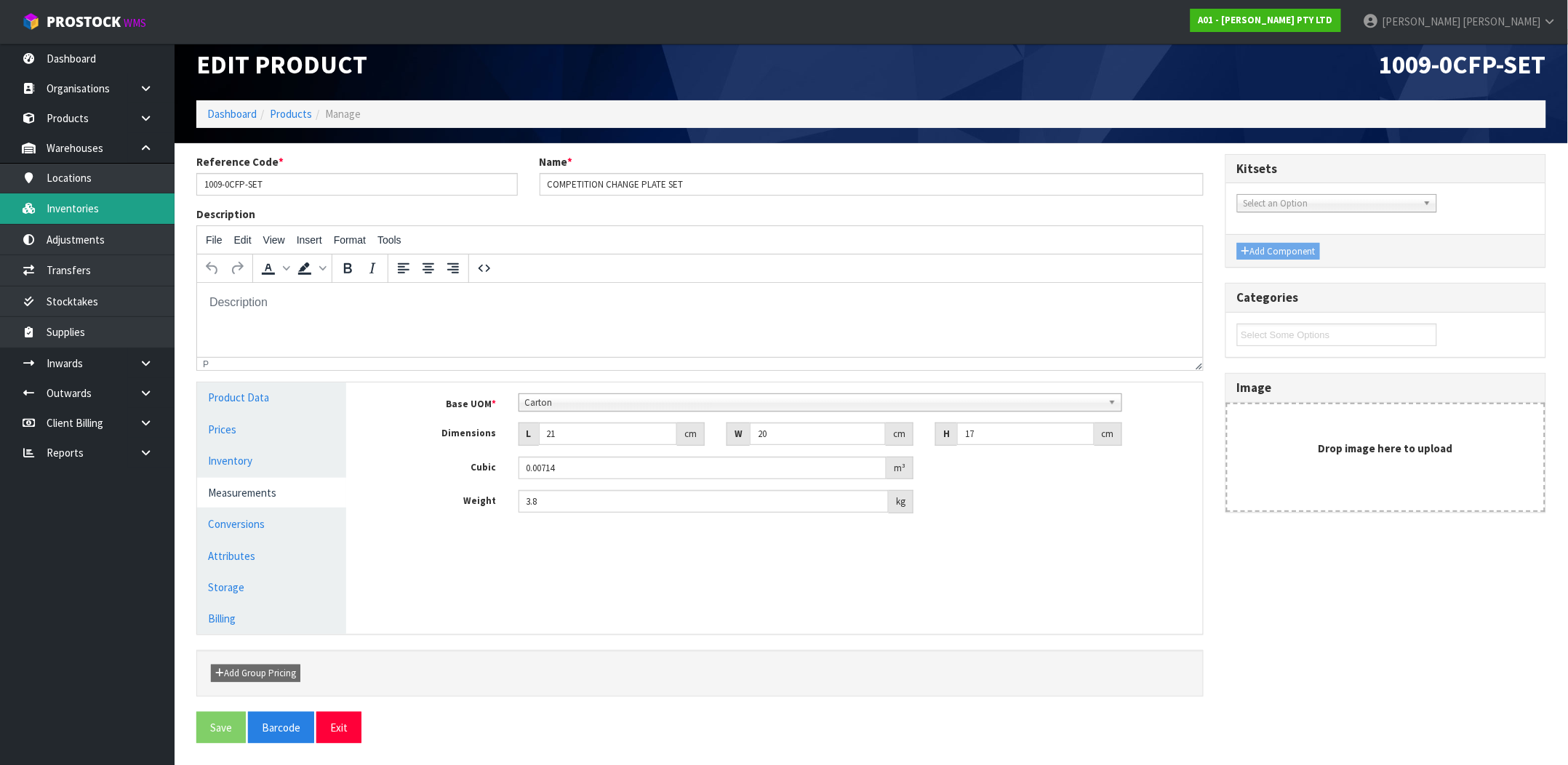
click at [81, 205] on link "Inventories" at bounding box center [87, 208] width 175 height 30
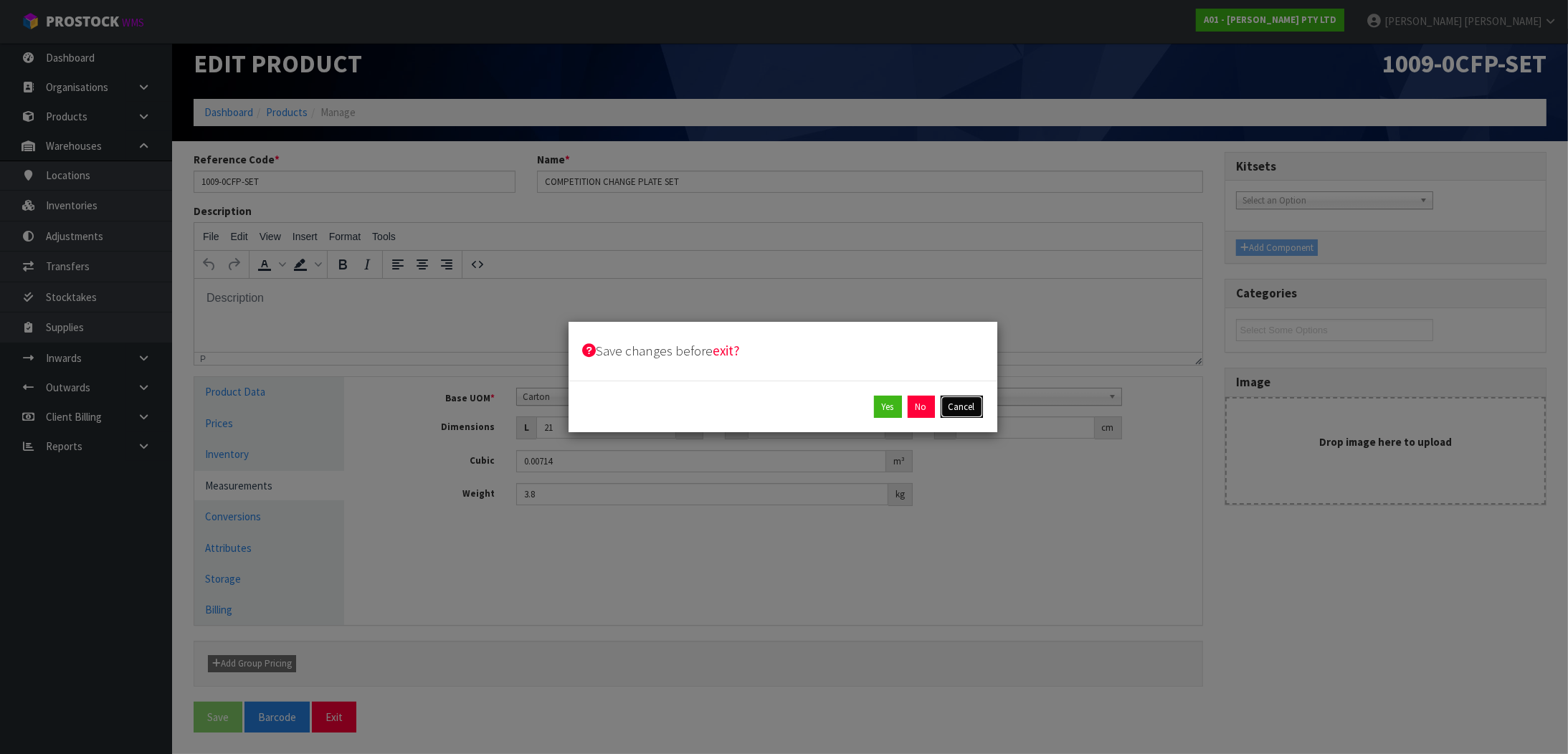
click at [958, 401] on button "Cancel" at bounding box center [961, 408] width 42 height 23
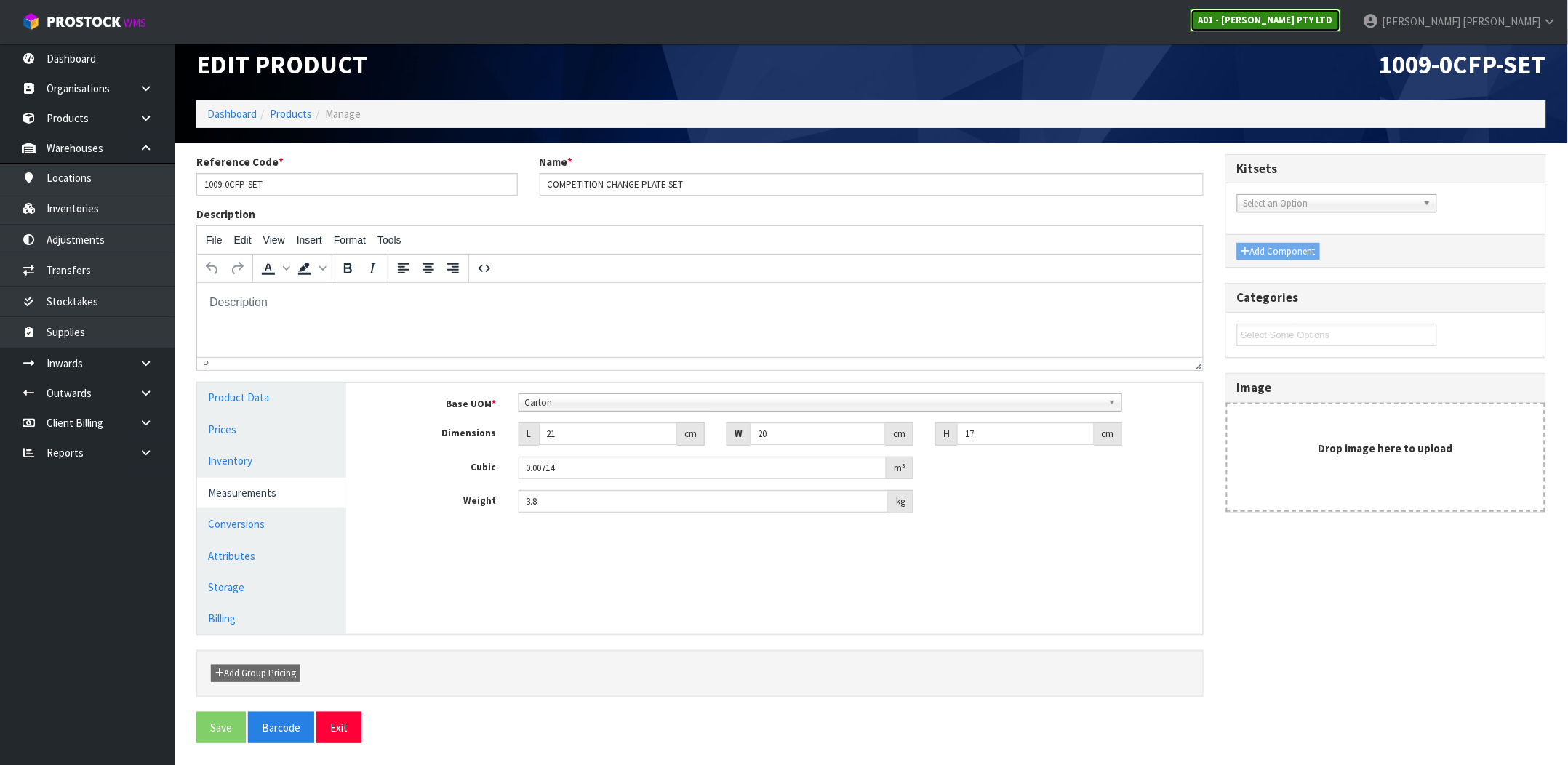
click at [1192, 28] on link "A01 - [PERSON_NAME] PTY LTD" at bounding box center [1266, 20] width 150 height 24
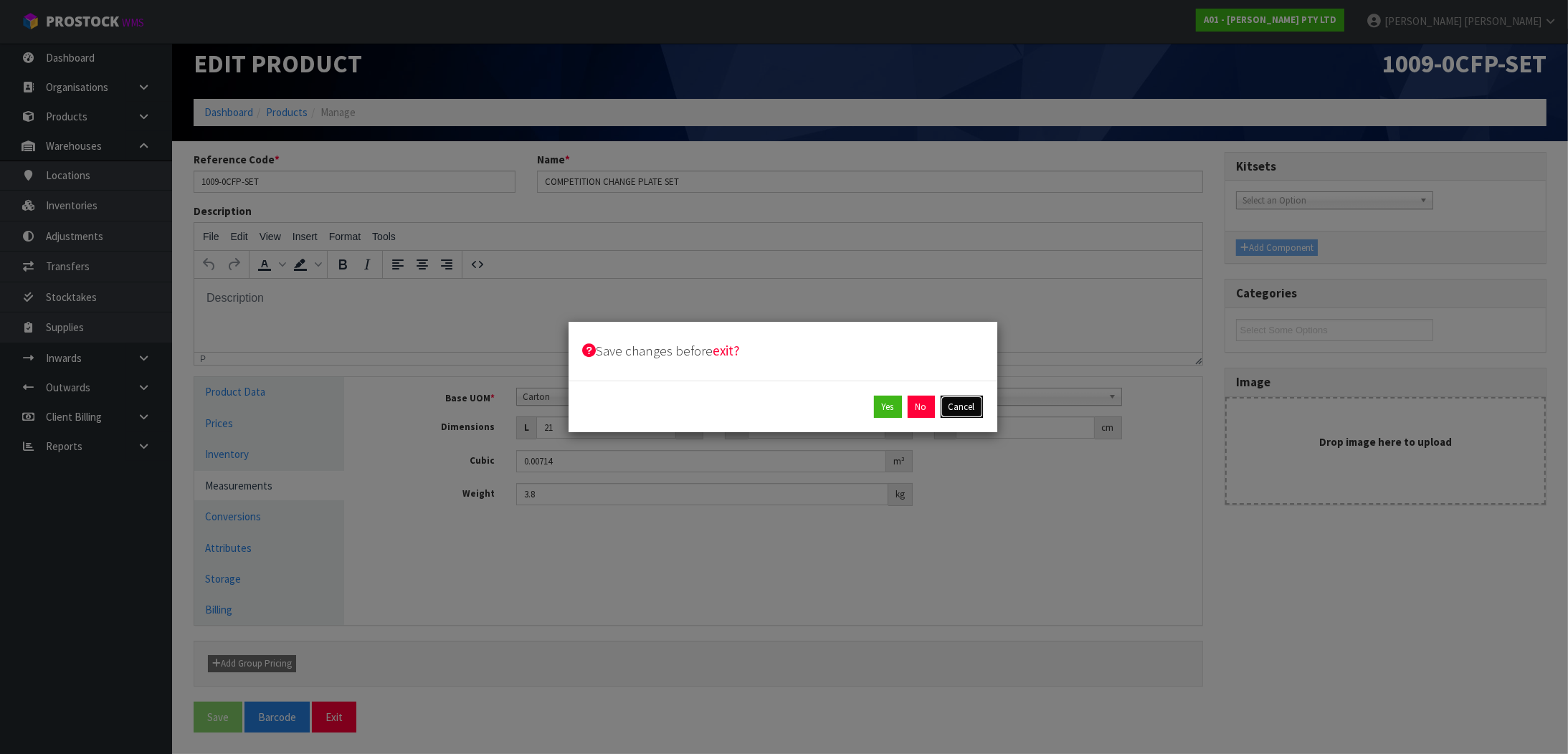
click at [955, 409] on button "Cancel" at bounding box center [961, 408] width 42 height 23
click at [955, 409] on div "Base UOM * Bag Bar Basket Bin Bottle Box Bundle Cabinet Cage Carton Case Coil C…" at bounding box center [783, 447] width 815 height 118
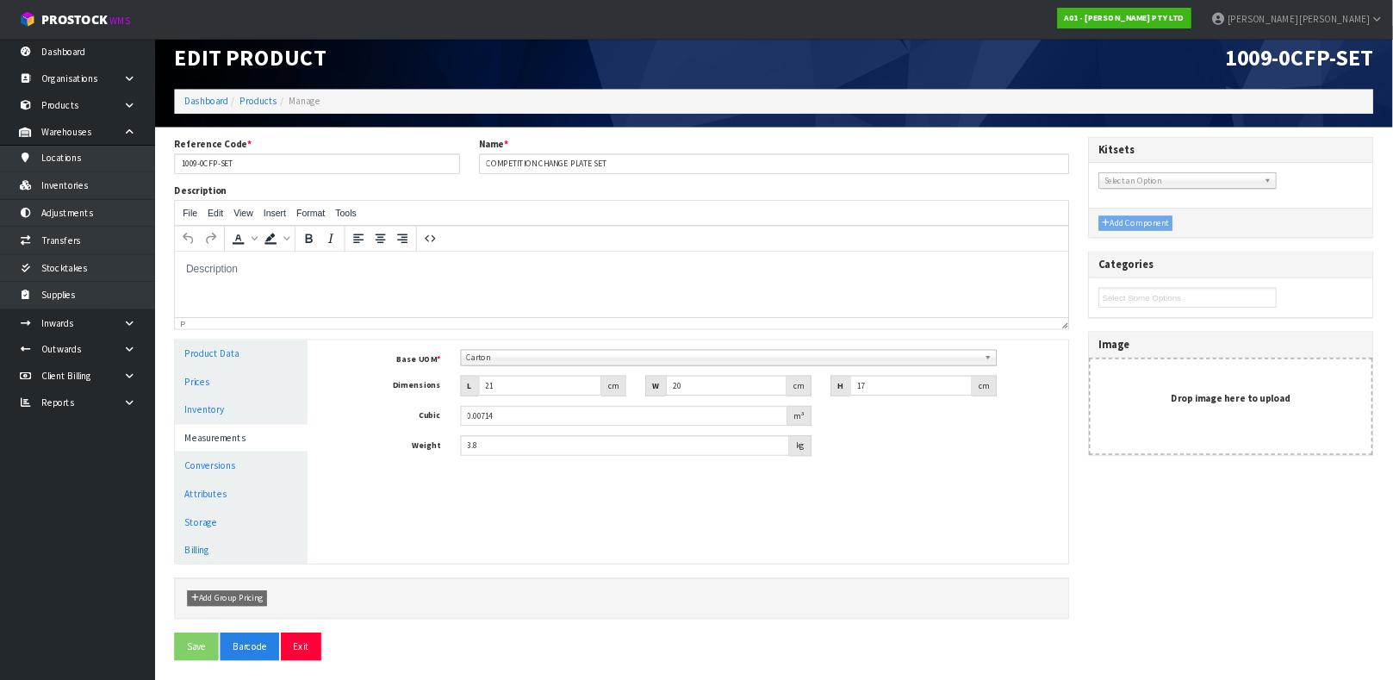
scroll to position [20, 0]
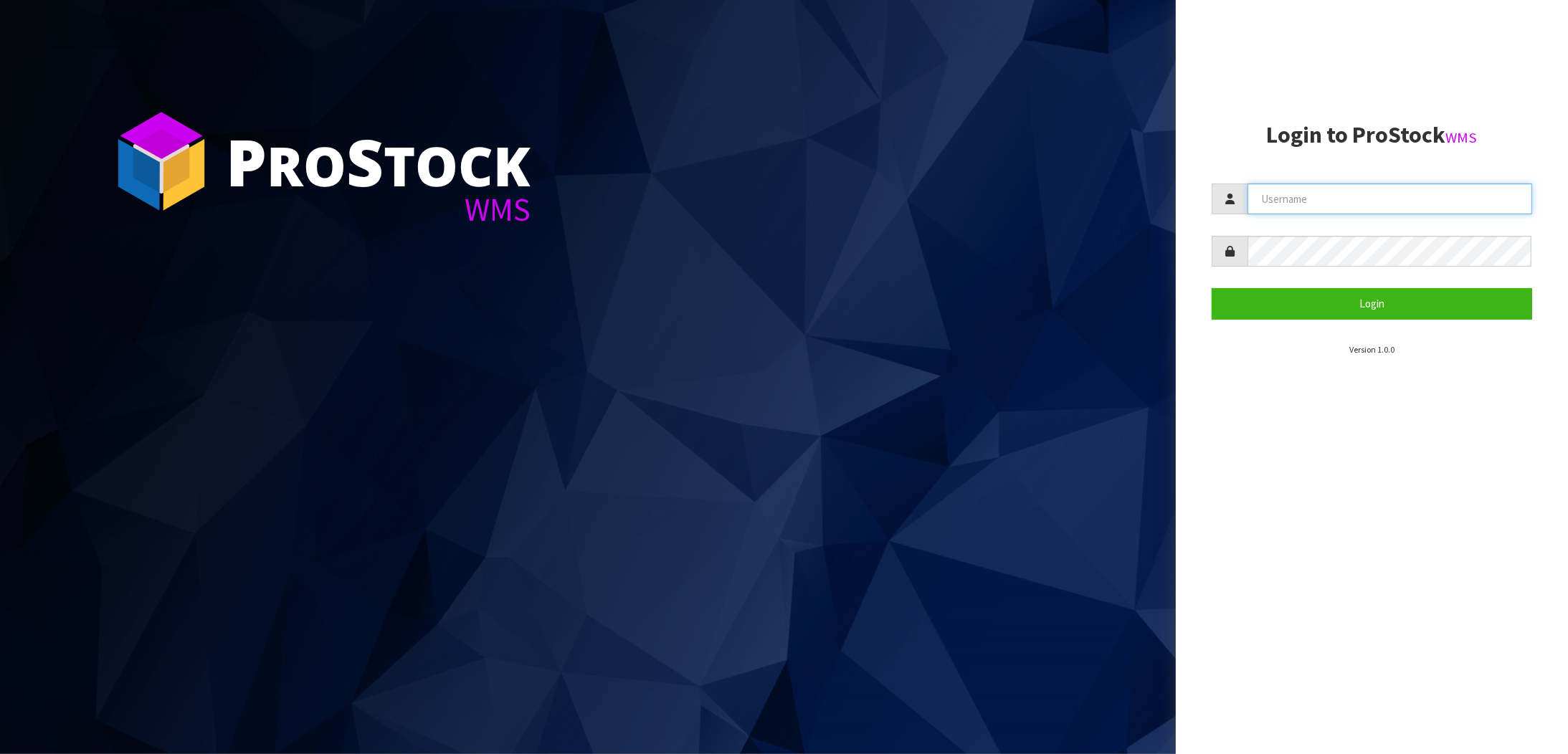
click at [1286, 203] on input "text" at bounding box center [1390, 199] width 285 height 31
type input "ZACKARY"
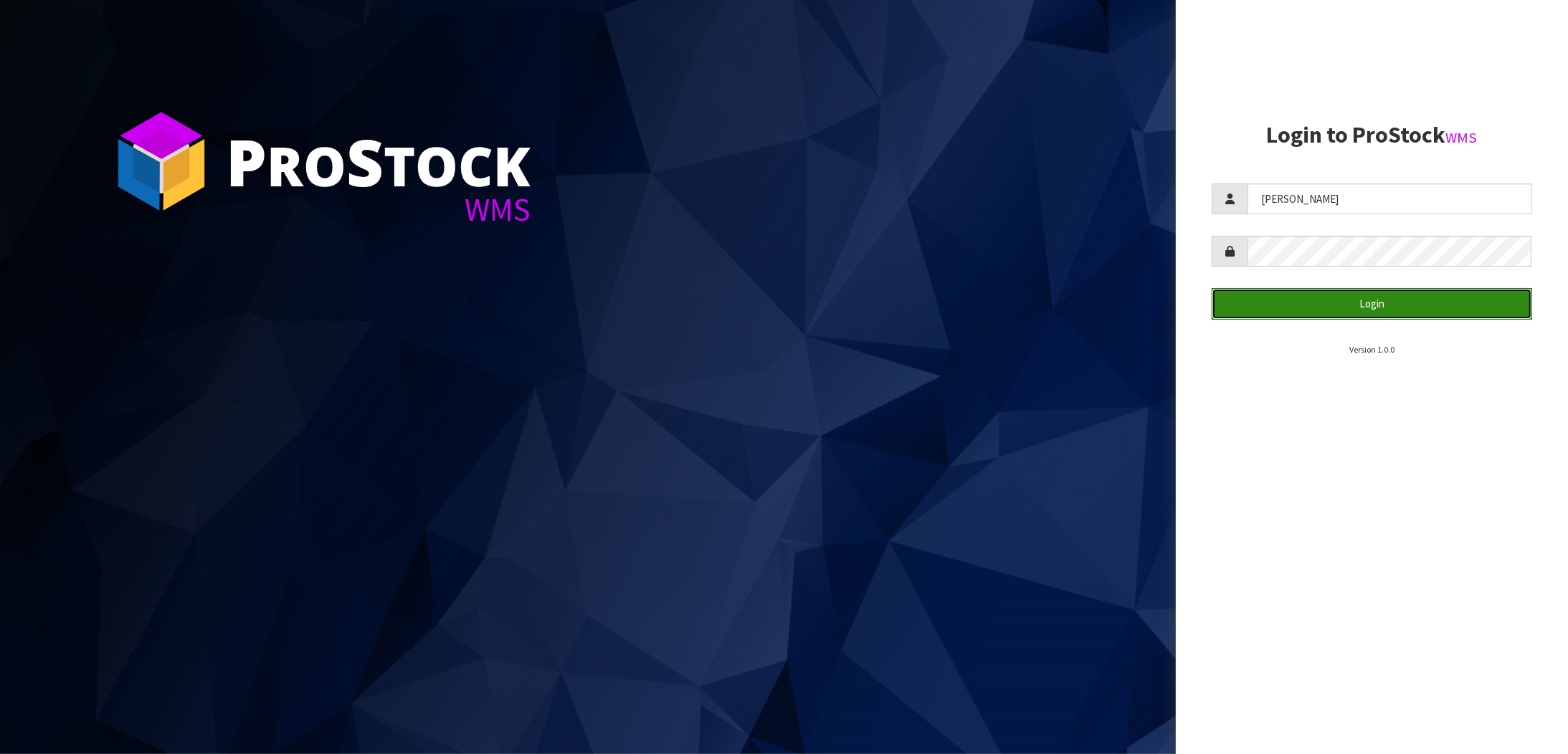
click at [1375, 290] on button "Login" at bounding box center [1372, 303] width 320 height 31
